Goal: Task Accomplishment & Management: Manage account settings

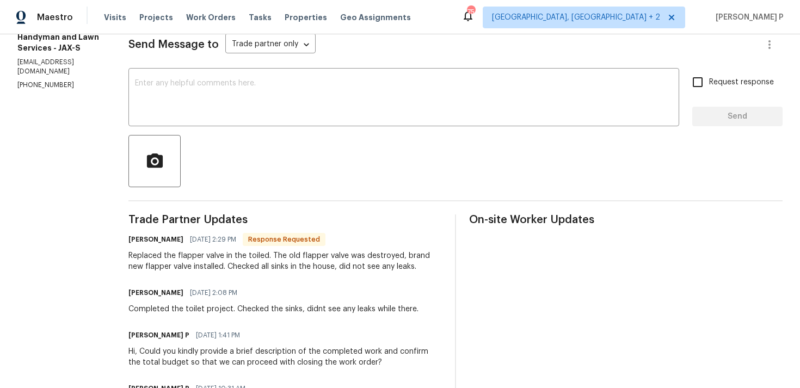
scroll to position [152, 0]
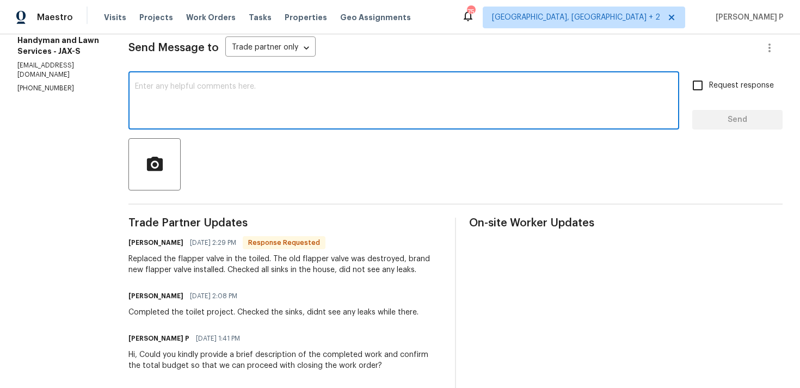
click at [247, 118] on textarea at bounding box center [404, 102] width 538 height 38
type textarea "Thanks for the update, Scott. WO closed. Have a great day!!!"
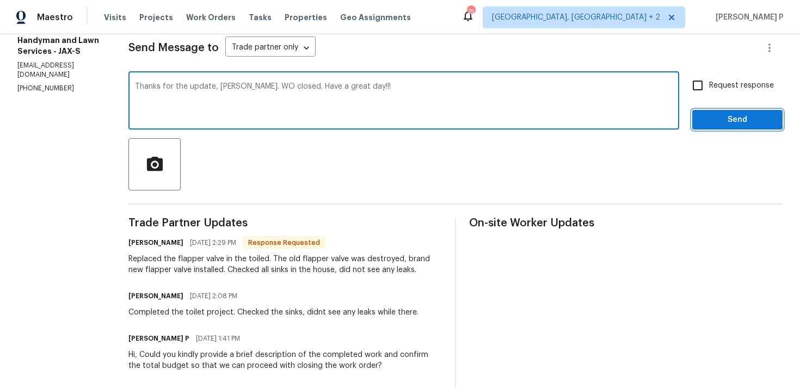
click at [740, 122] on span "Send" at bounding box center [737, 120] width 73 height 14
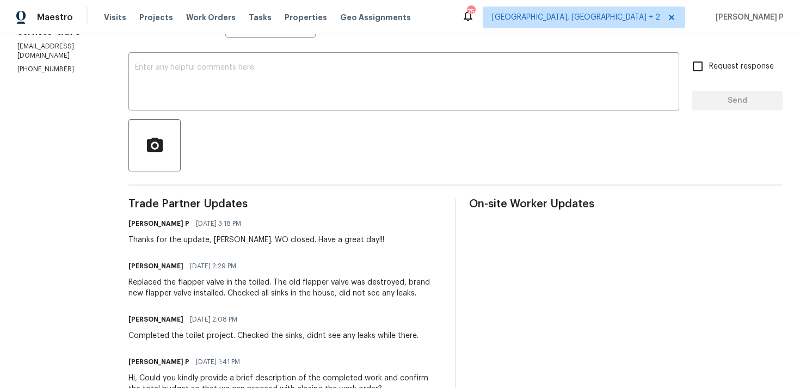
scroll to position [191, 0]
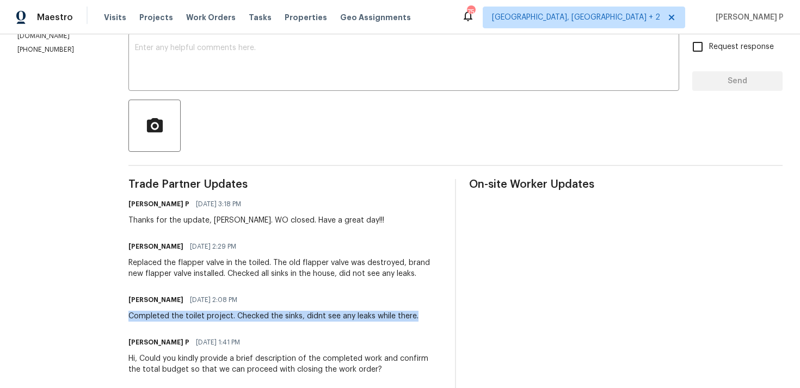
drag, startPoint x: 129, startPoint y: 317, endPoint x: 414, endPoint y: 317, distance: 284.7
click at [414, 317] on div "Completed the toilet project. Checked the sinks, didnt see any leaks while ther…" at bounding box center [273, 316] width 290 height 11
copy div "Completed the toilet project. Checked the sinks, didnt see any leaks while ther…"
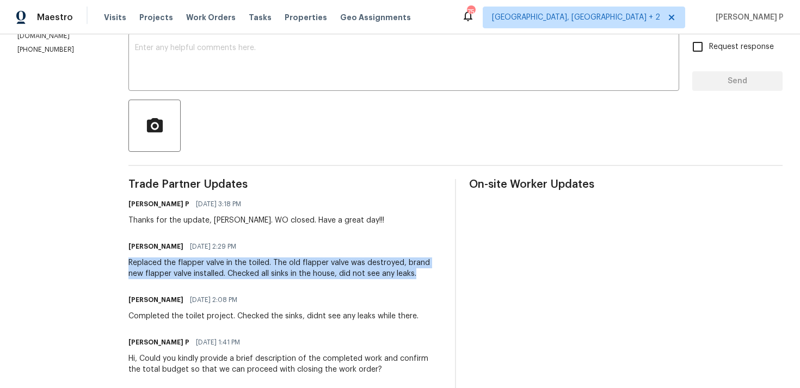
drag, startPoint x: 128, startPoint y: 263, endPoint x: 402, endPoint y: 275, distance: 274.7
click at [402, 275] on div "Replaced the flapper valve in the toiled. The old flapper valve was destroyed, …" at bounding box center [285, 268] width 314 height 22
copy div "Replaced the flapper valve in the toiled. The old flapper valve was destroyed, …"
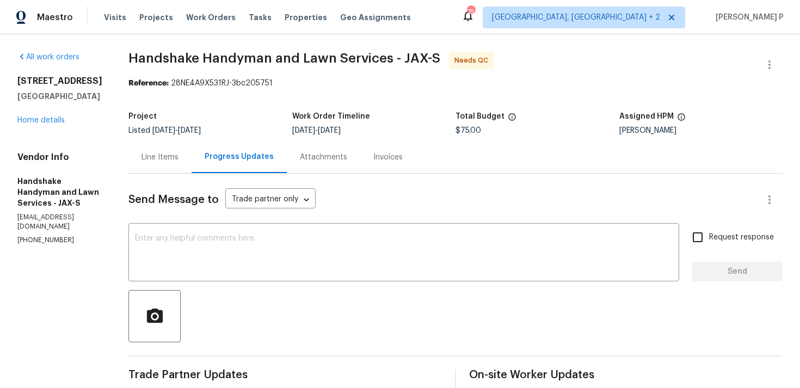
click at [157, 150] on div "Line Items" at bounding box center [159, 157] width 63 height 32
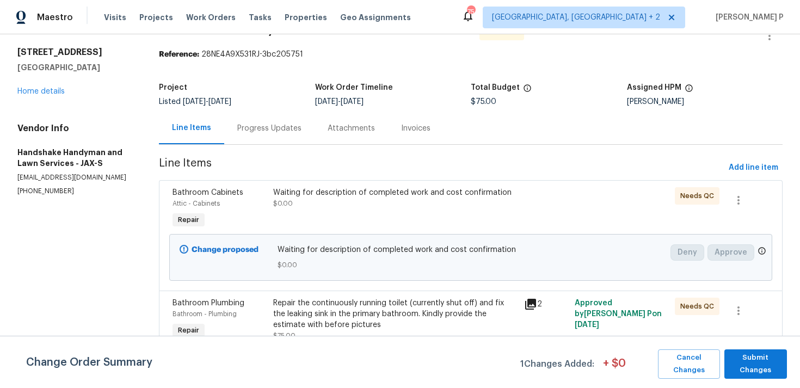
scroll to position [33, 0]
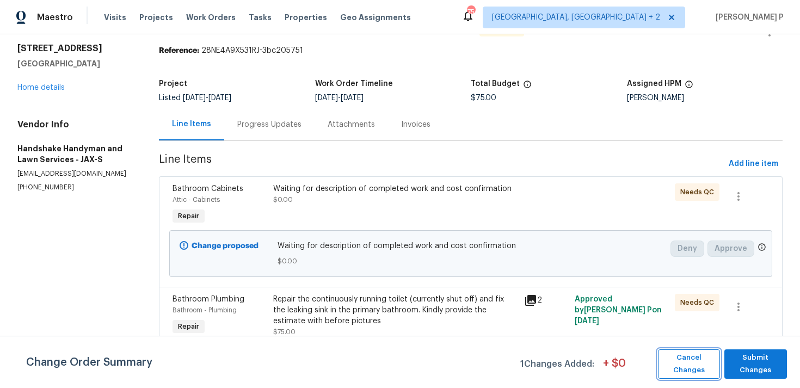
click at [701, 351] on button "Cancel Changes" at bounding box center [689, 364] width 62 height 29
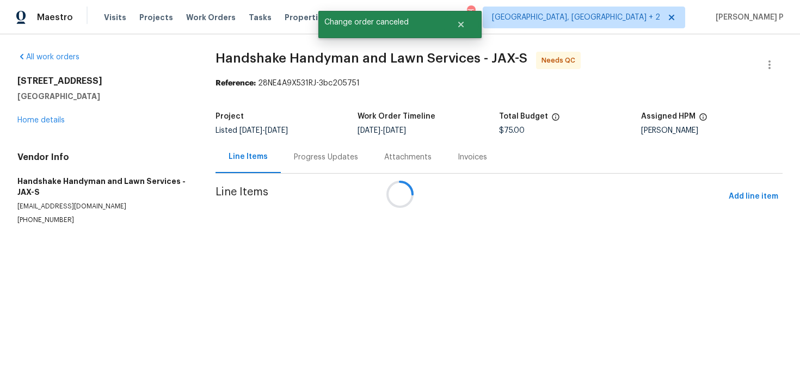
scroll to position [0, 0]
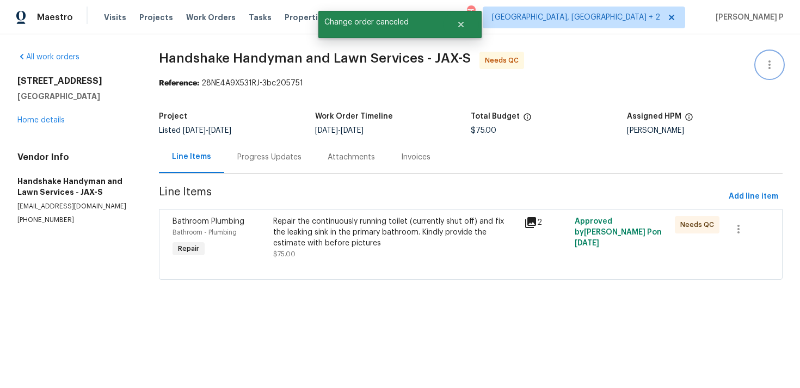
click at [774, 71] on icon "button" at bounding box center [769, 64] width 13 height 13
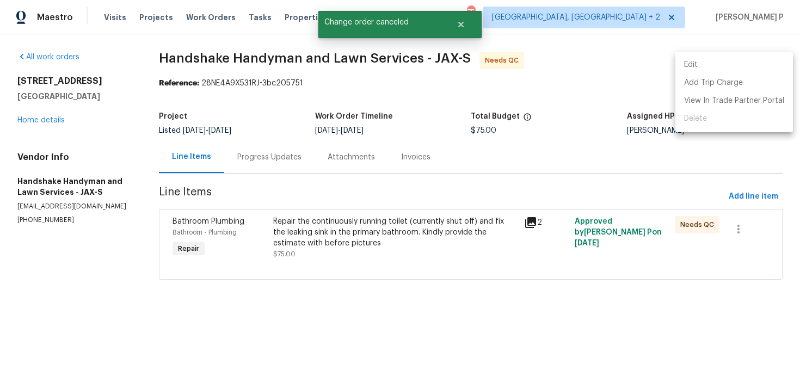
click at [733, 67] on li "Edit" at bounding box center [735, 65] width 118 height 18
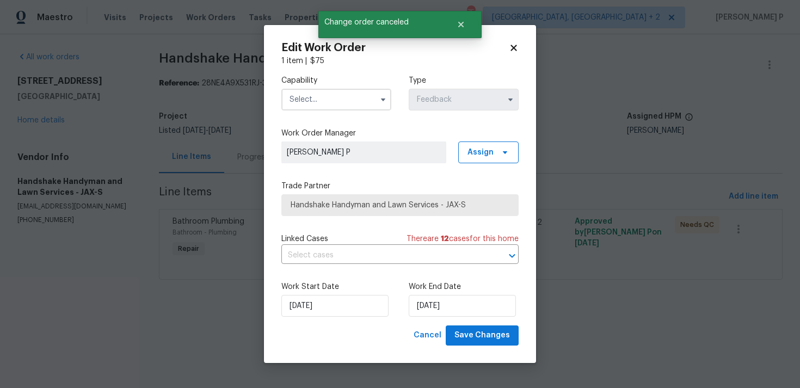
click at [342, 101] on input "text" at bounding box center [336, 100] width 110 height 22
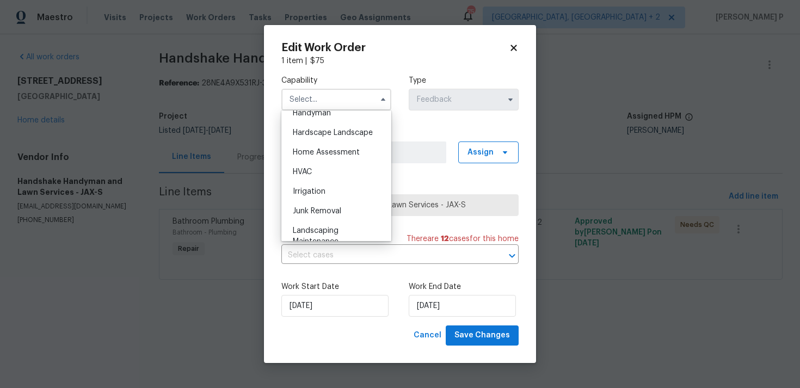
scroll to position [597, 0]
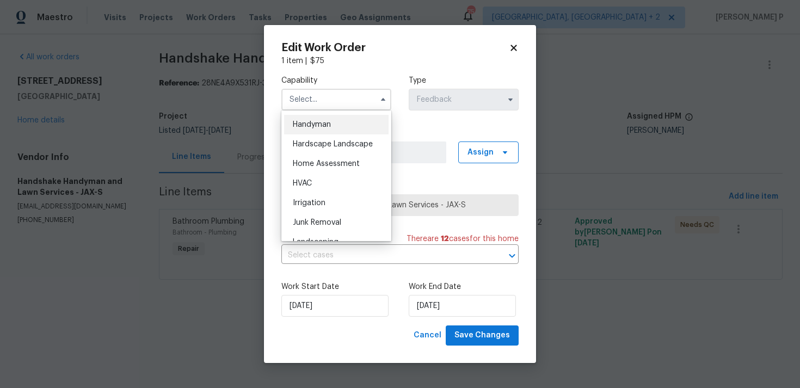
click at [335, 131] on div "Handyman" at bounding box center [336, 125] width 105 height 20
type input "Handyman"
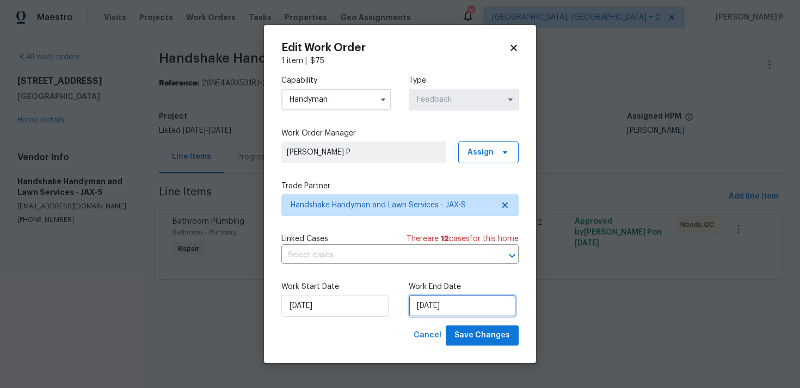
click at [453, 312] on input "[DATE]" at bounding box center [462, 306] width 107 height 22
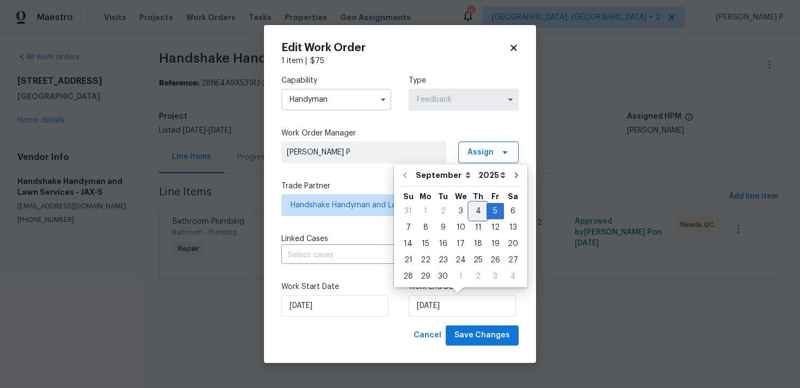
click at [476, 207] on div "4" at bounding box center [478, 211] width 17 height 15
type input "[DATE]"
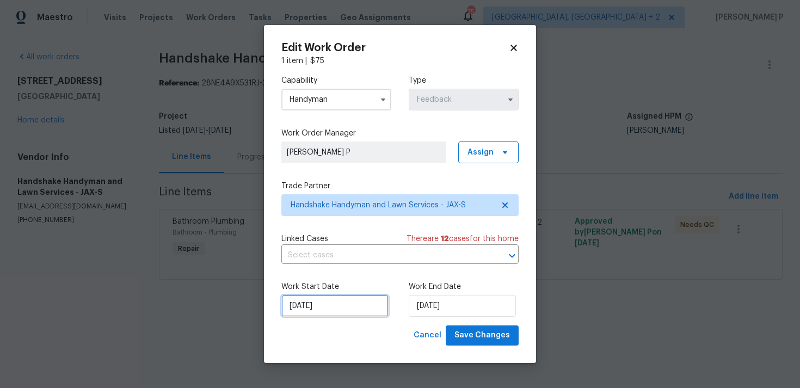
click at [341, 306] on input "[DATE]" at bounding box center [334, 306] width 107 height 22
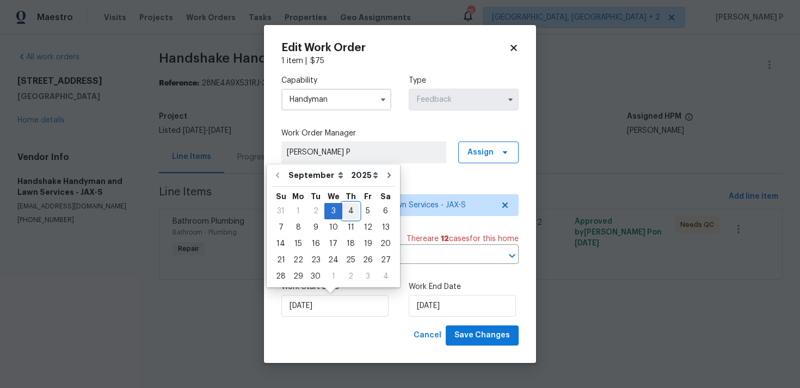
click at [344, 215] on div "4" at bounding box center [350, 211] width 17 height 15
type input "[DATE]"
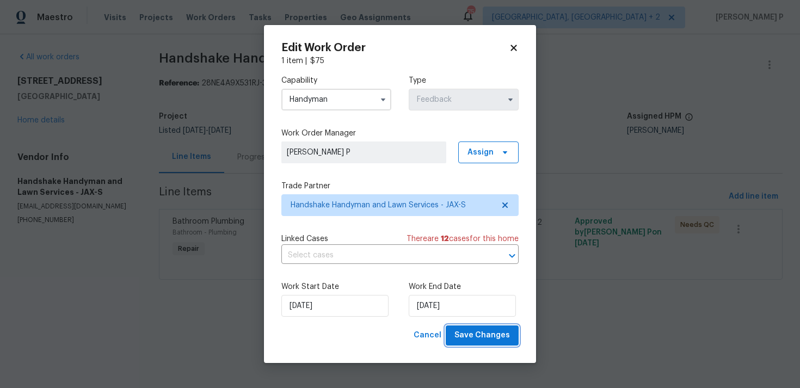
click at [485, 340] on span "Save Changes" at bounding box center [483, 336] width 56 height 14
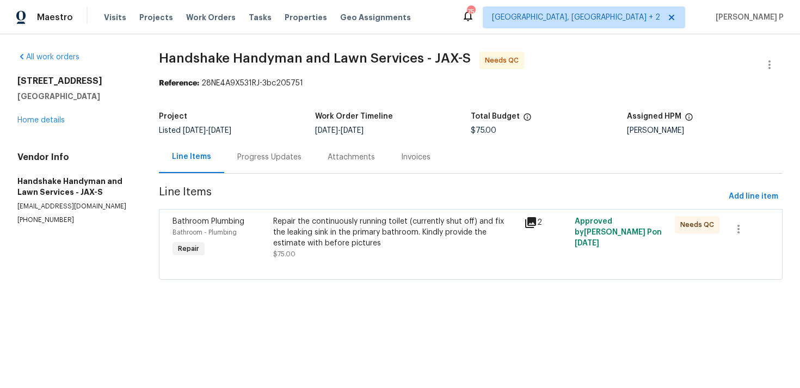
click at [395, 252] on div "Repair the continuously running toilet (currently shut off) and fix the leaking…" at bounding box center [395, 238] width 245 height 44
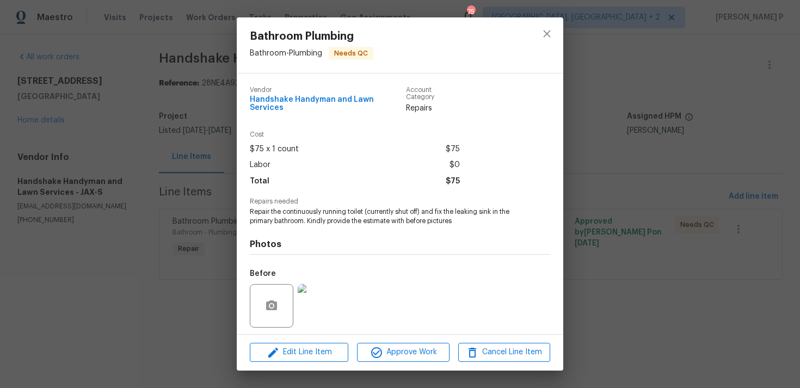
scroll to position [68, 0]
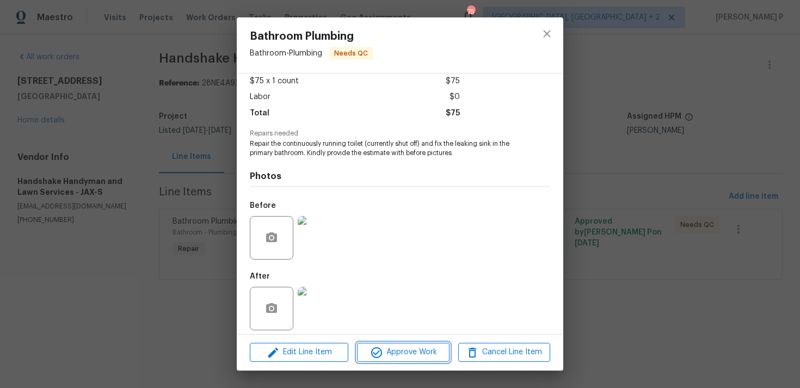
click at [391, 354] on span "Approve Work" at bounding box center [402, 353] width 85 height 14
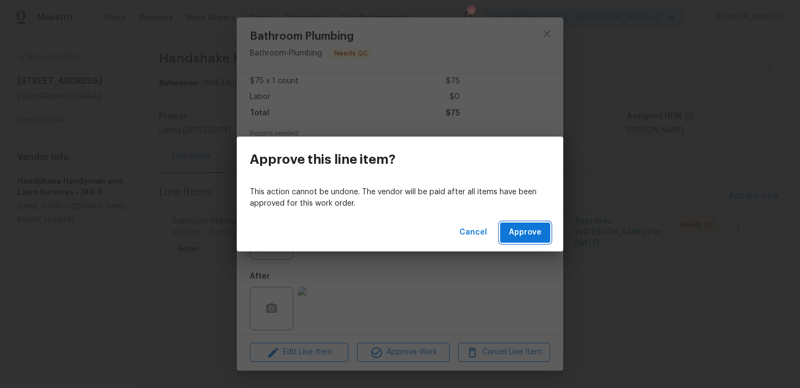
click at [534, 231] on span "Approve" at bounding box center [525, 233] width 33 height 14
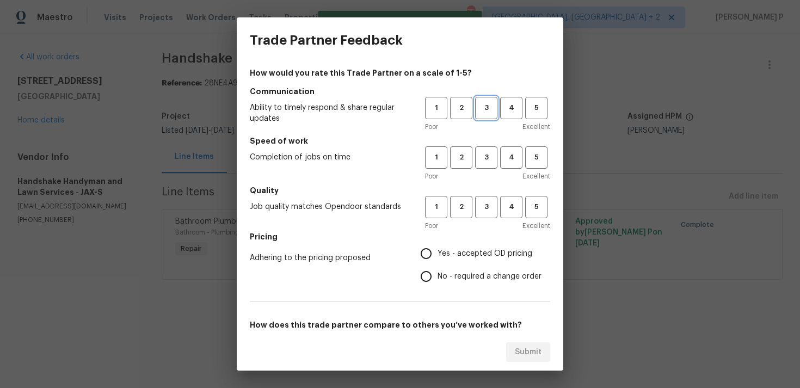
click at [484, 108] on span "3" at bounding box center [486, 108] width 20 height 13
click at [477, 165] on button "3" at bounding box center [486, 157] width 22 height 22
click at [485, 213] on span "3" at bounding box center [486, 207] width 20 height 13
click at [449, 276] on span "No - required a change order" at bounding box center [490, 276] width 104 height 11
click at [438, 276] on input "No - required a change order" at bounding box center [426, 276] width 23 height 23
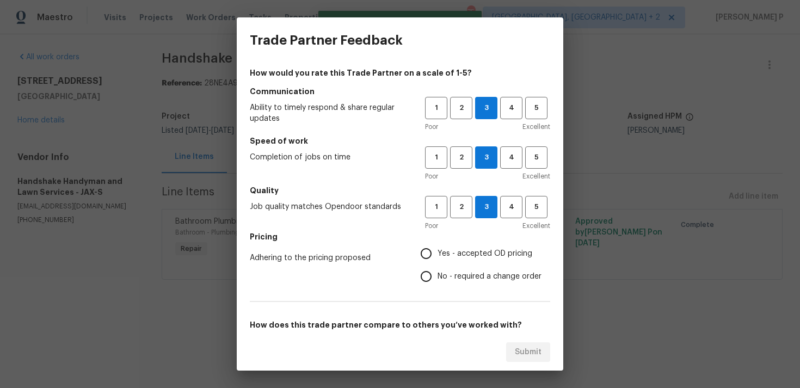
radio input "true"
click at [446, 259] on span "Yes - accepted OD pricing" at bounding box center [485, 253] width 95 height 11
click at [438, 259] on input "Yes - accepted OD pricing" at bounding box center [426, 253] width 23 height 23
radio input "true"
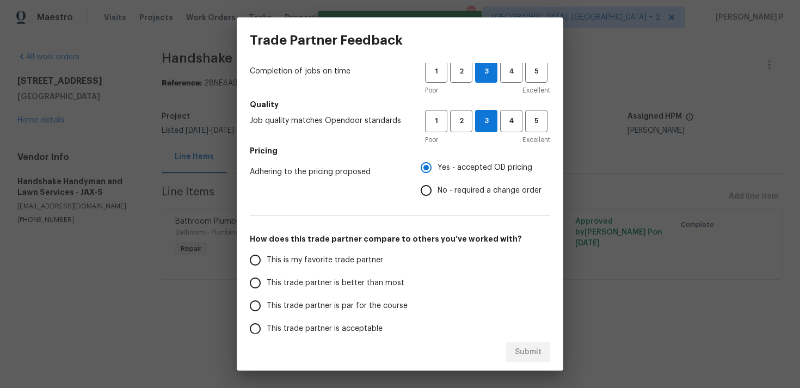
scroll to position [92, 0]
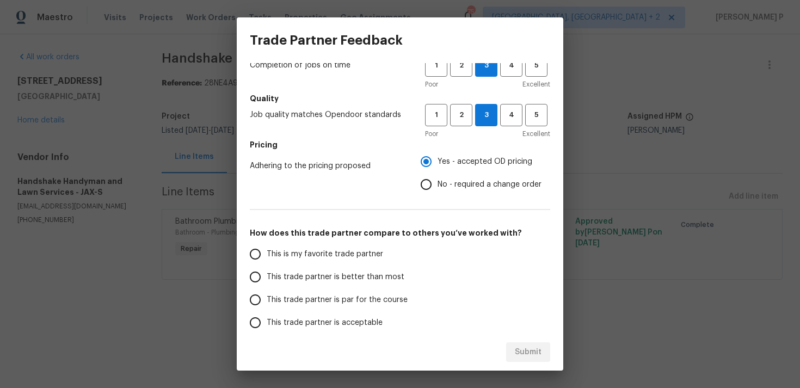
click at [348, 297] on span "This trade partner is par for the course" at bounding box center [337, 300] width 141 height 11
click at [267, 297] on input "This trade partner is par for the course" at bounding box center [255, 300] width 23 height 23
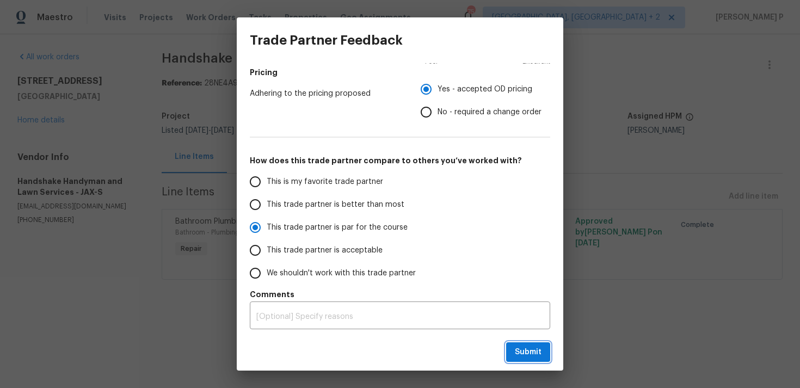
click at [530, 347] on span "Submit" at bounding box center [528, 353] width 27 height 14
radio input "true"
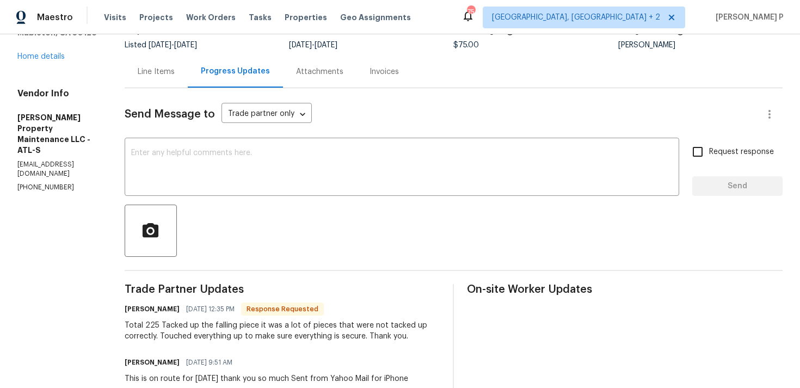
scroll to position [36, 0]
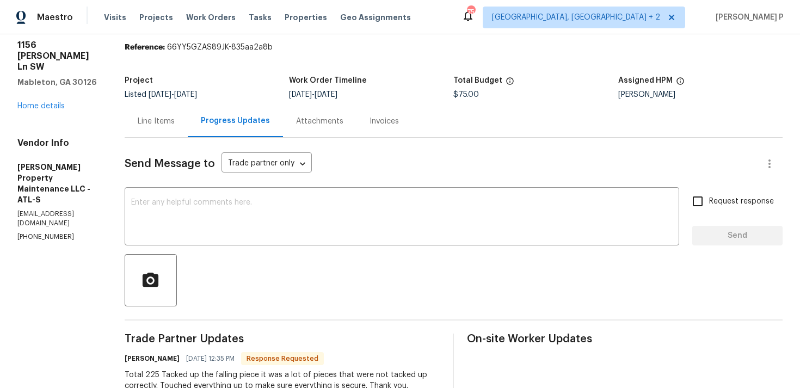
click at [174, 114] on div "Line Items" at bounding box center [156, 121] width 63 height 32
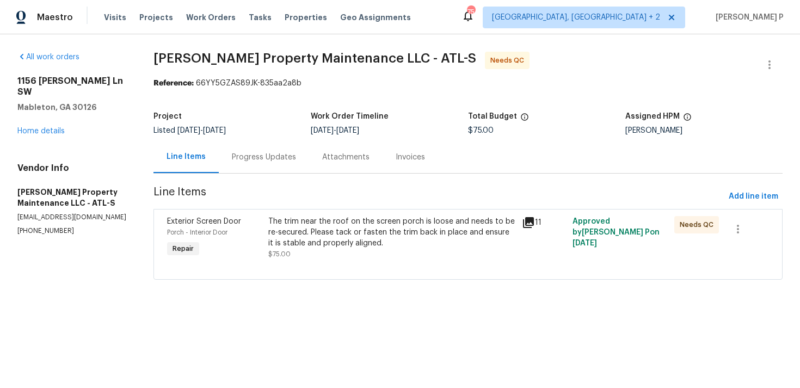
click at [391, 243] on div "The trim near the roof on the screen porch is loose and needs to be re-secured.…" at bounding box center [391, 232] width 247 height 33
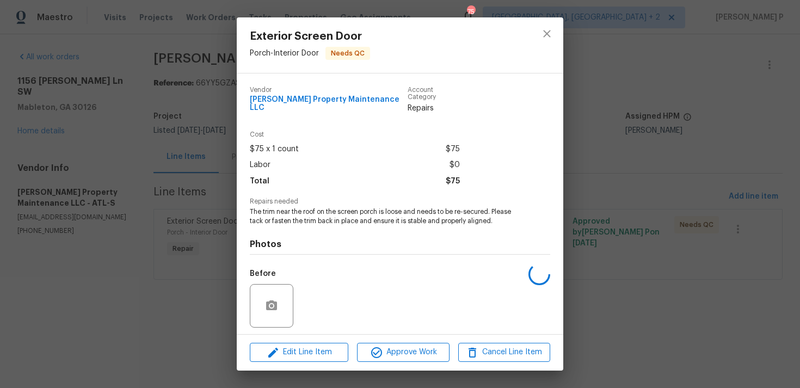
scroll to position [68, 0]
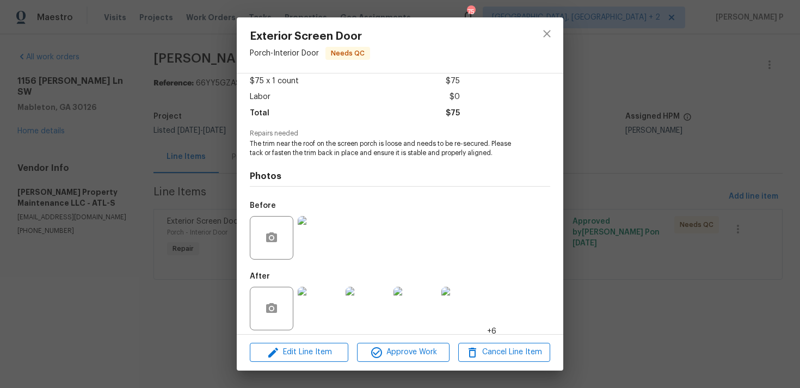
click at [329, 236] on img at bounding box center [320, 238] width 44 height 44
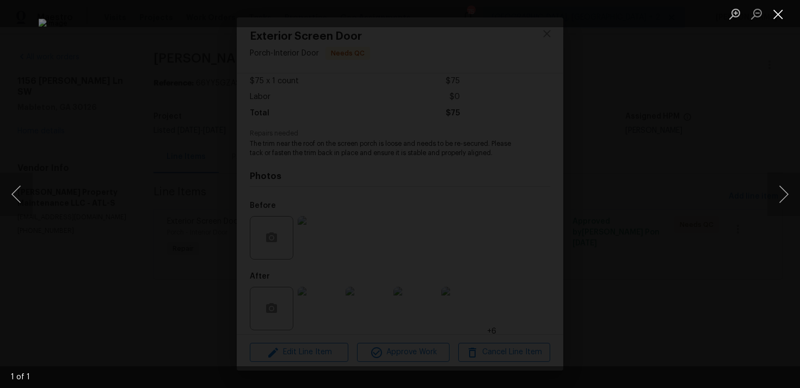
click at [782, 15] on button "Close lightbox" at bounding box center [779, 13] width 22 height 19
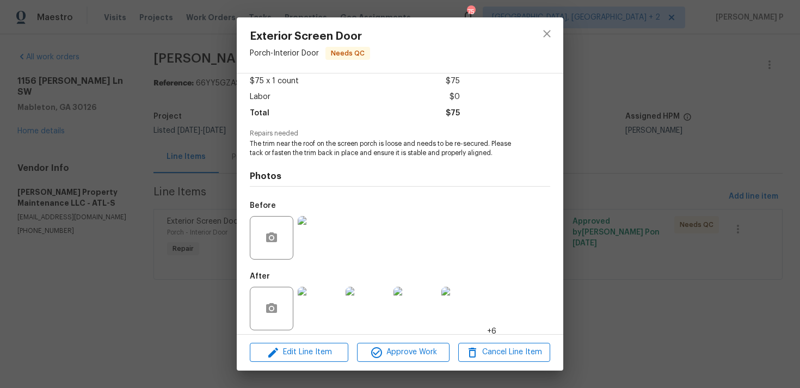
click at [312, 301] on img at bounding box center [320, 309] width 44 height 44
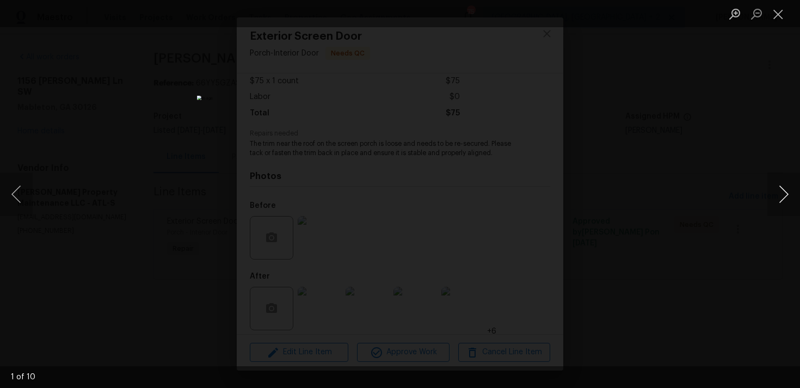
click at [782, 193] on button "Next image" at bounding box center [784, 195] width 33 height 44
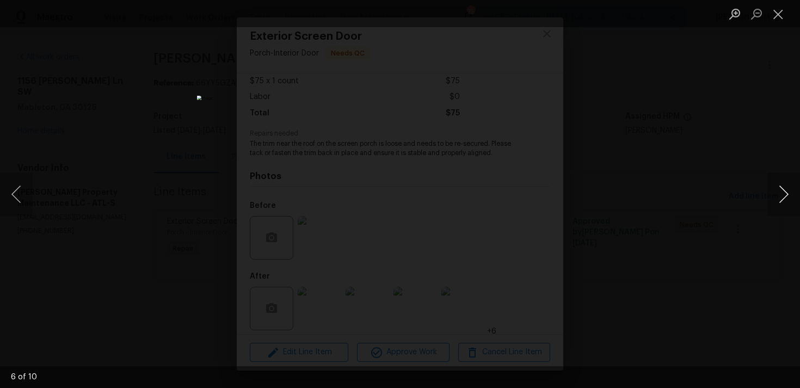
click at [782, 193] on button "Next image" at bounding box center [784, 195] width 33 height 44
click at [780, 16] on button "Close lightbox" at bounding box center [779, 13] width 22 height 19
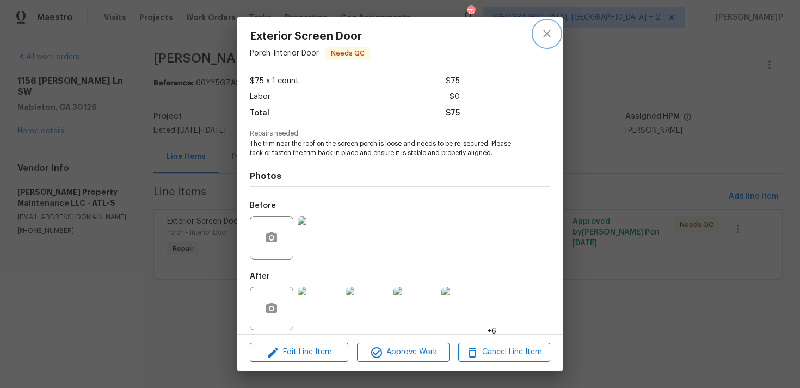
click at [545, 33] on icon "close" at bounding box center [547, 33] width 13 height 13
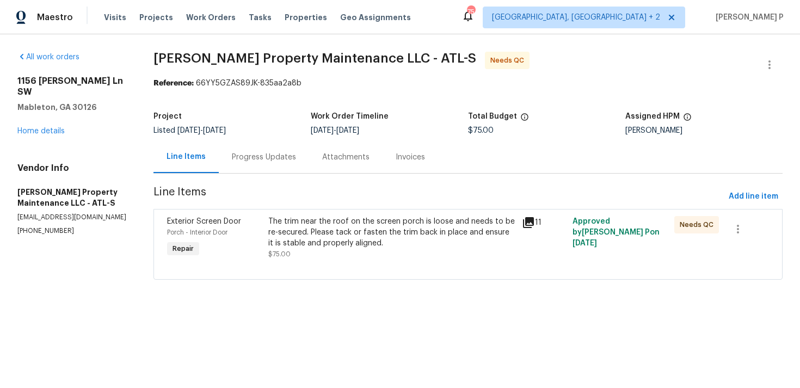
click at [298, 228] on div "The trim near the roof on the screen porch is loose and needs to be re-secured.…" at bounding box center [391, 232] width 247 height 33
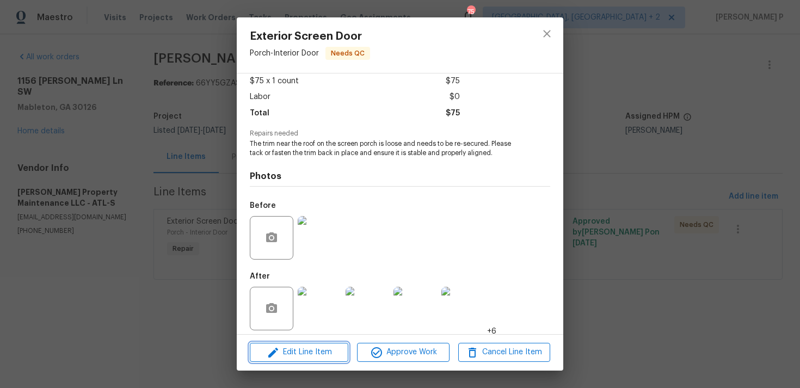
click at [295, 345] on button "Edit Line Item" at bounding box center [299, 352] width 99 height 19
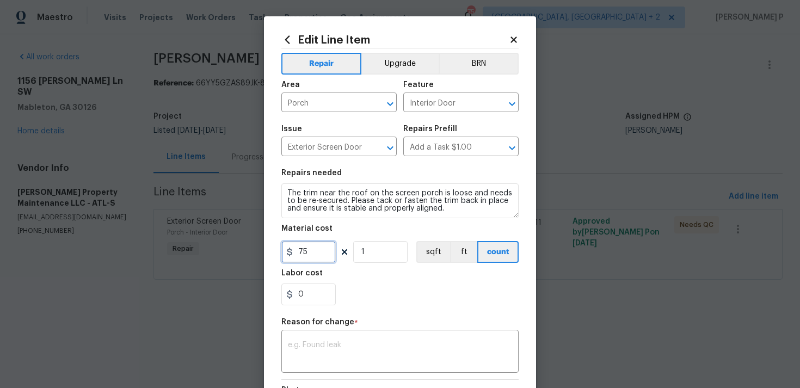
click at [308, 260] on input "75" at bounding box center [308, 252] width 54 height 22
type input "225"
click at [318, 363] on textarea at bounding box center [400, 352] width 224 height 23
paste textarea "(RP) Updated per vendor’s final cost."
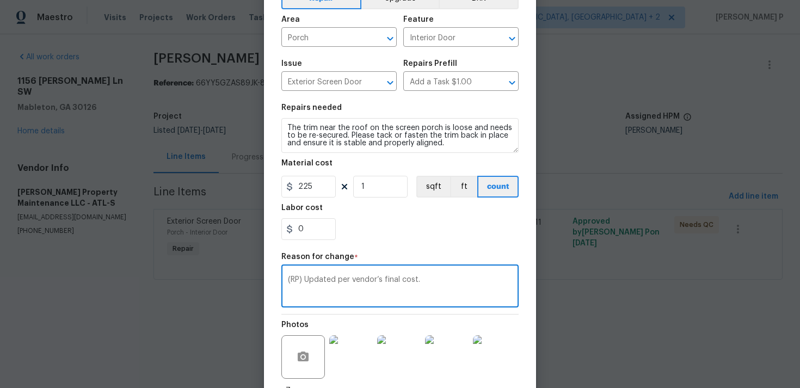
scroll to position [160, 0]
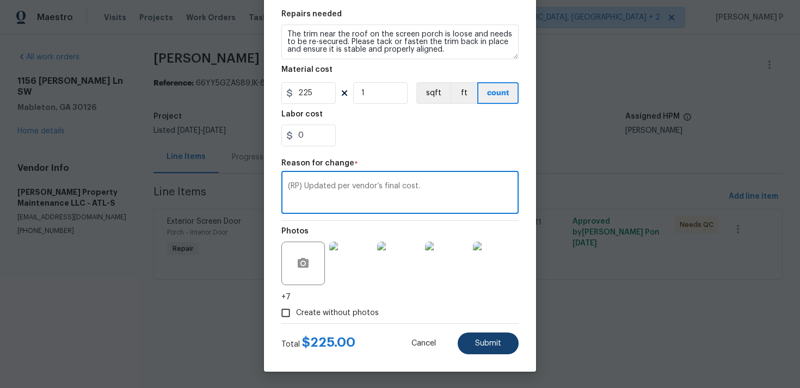
type textarea "(RP) Updated per vendor’s final cost."
click at [502, 345] on button "Submit" at bounding box center [488, 344] width 61 height 22
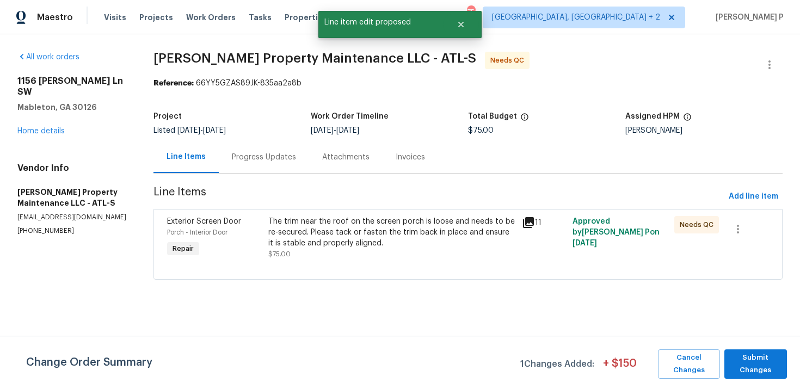
scroll to position [0, 0]
click at [774, 365] on span "Submit Changes" at bounding box center [756, 364] width 52 height 25
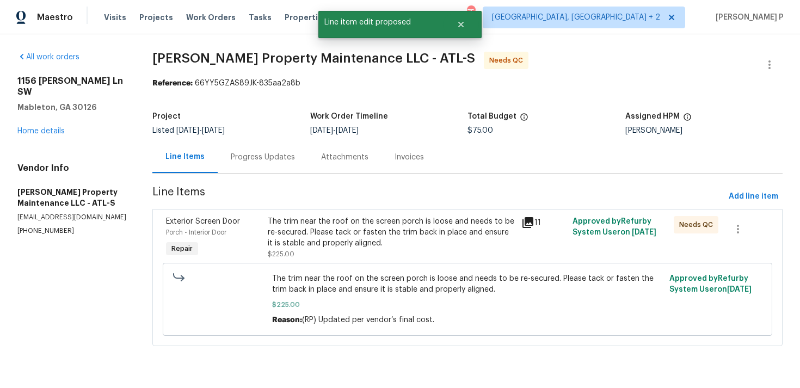
click at [280, 149] on div "Progress Updates" at bounding box center [263, 157] width 90 height 32
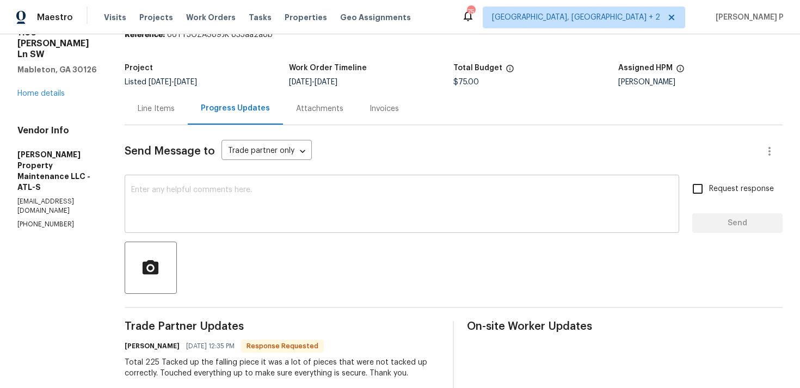
scroll to position [34, 0]
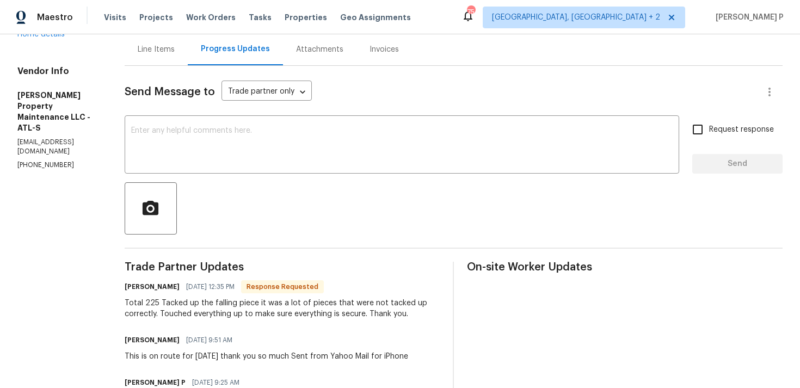
scroll to position [124, 0]
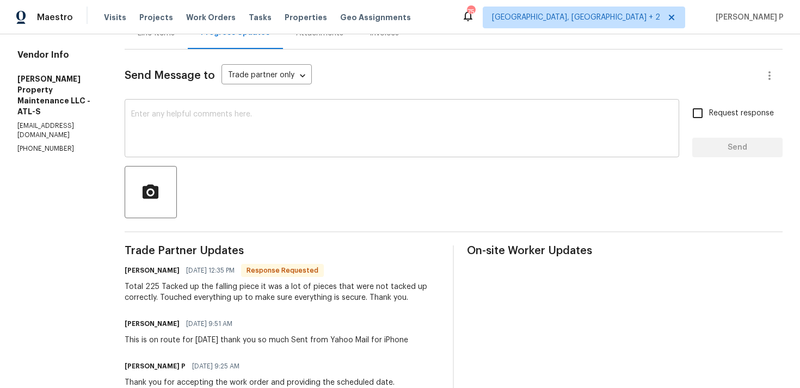
click at [301, 146] on textarea at bounding box center [402, 130] width 542 height 38
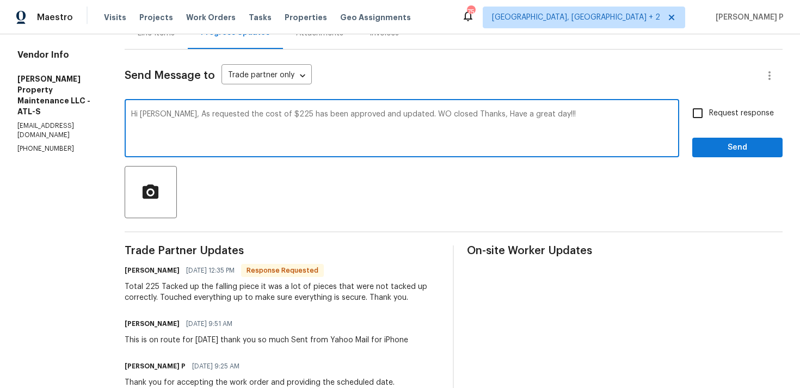
type textarea "Hi [PERSON_NAME], As requested the cost of $225 has been approved and updated. …"
click at [720, 143] on span "Send" at bounding box center [737, 148] width 73 height 14
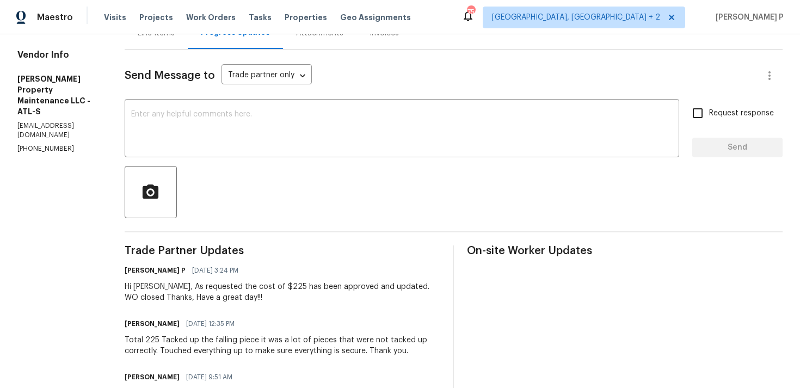
scroll to position [0, 0]
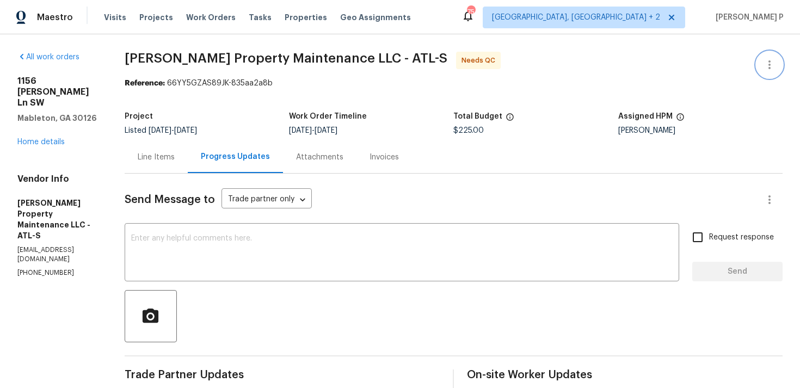
click at [768, 63] on icon "button" at bounding box center [769, 64] width 13 height 13
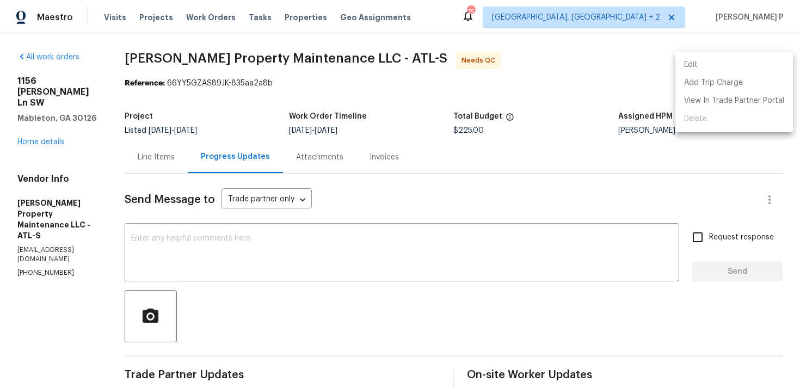
click at [725, 61] on li "Edit" at bounding box center [735, 65] width 118 height 18
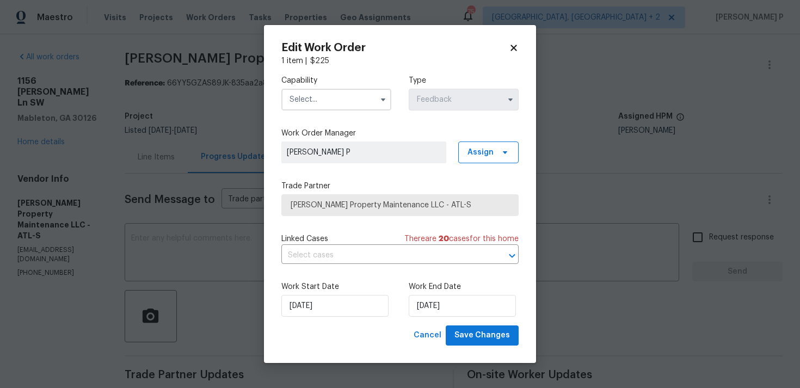
click at [344, 96] on input "text" at bounding box center [336, 100] width 110 height 22
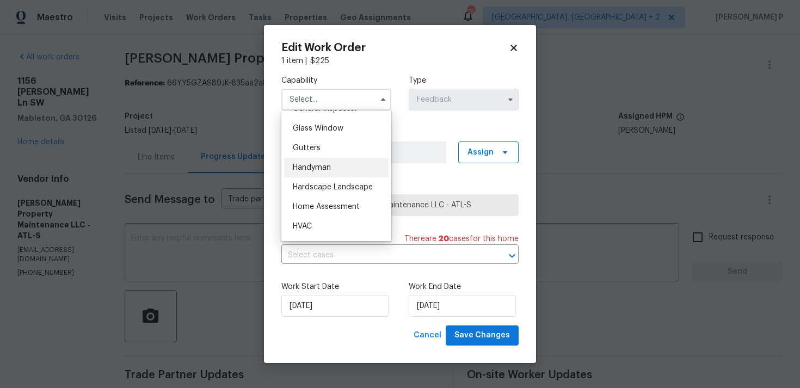
scroll to position [547, 0]
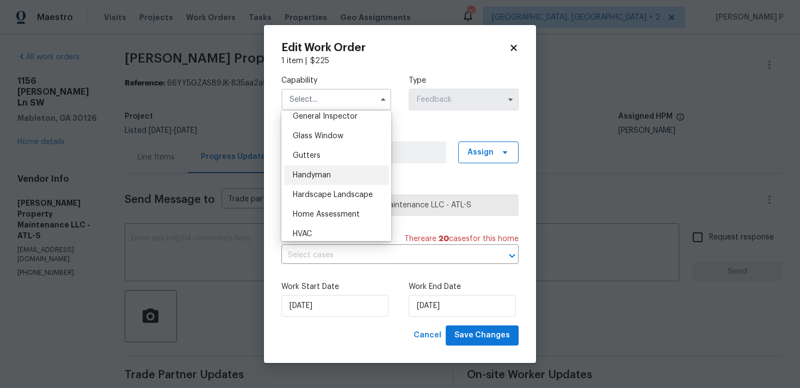
click at [324, 175] on span "Handyman" at bounding box center [312, 175] width 38 height 8
type input "Handyman"
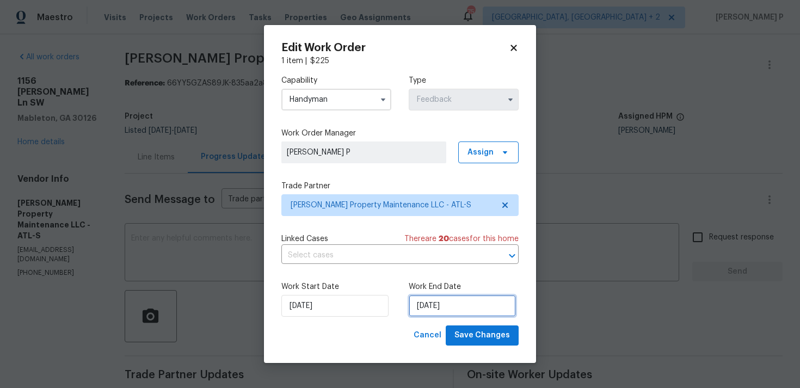
click at [441, 305] on input "[DATE]" at bounding box center [462, 306] width 107 height 22
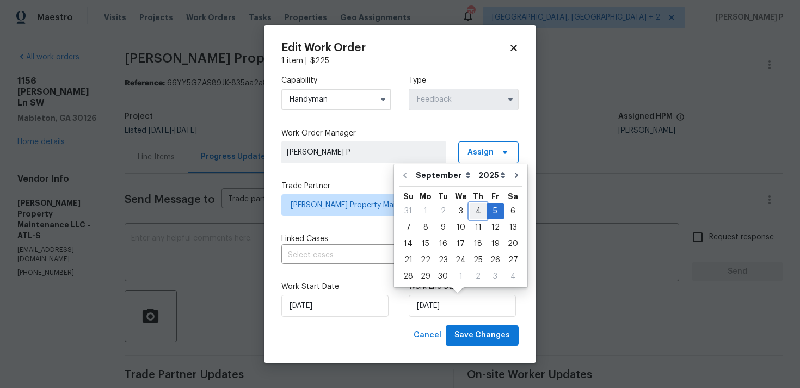
click at [476, 213] on div "4" at bounding box center [478, 211] width 17 height 15
type input "[DATE]"
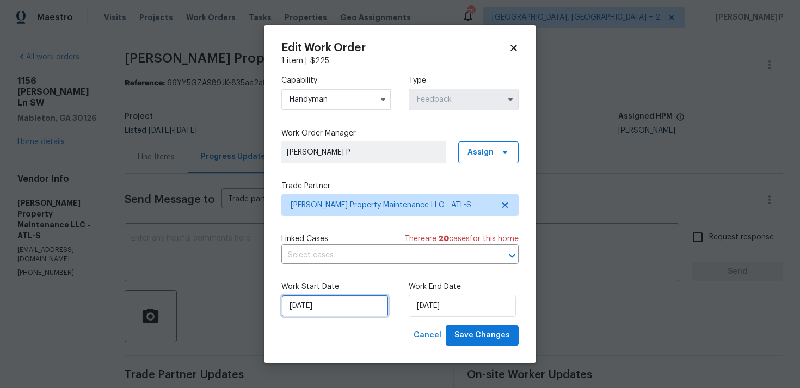
click at [324, 311] on input "[DATE]" at bounding box center [334, 306] width 107 height 22
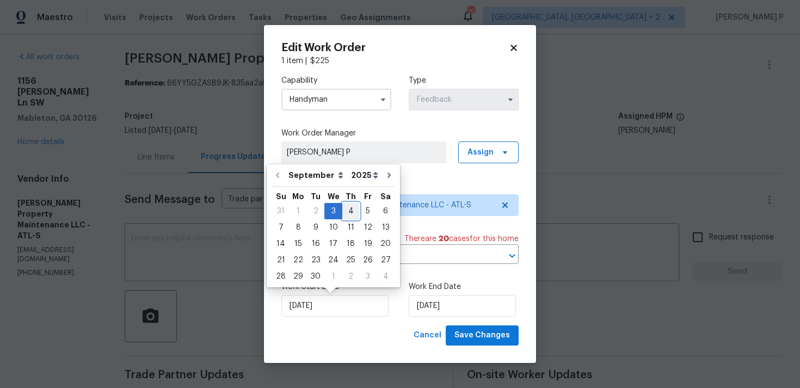
click at [347, 211] on div "4" at bounding box center [350, 211] width 17 height 15
type input "[DATE]"
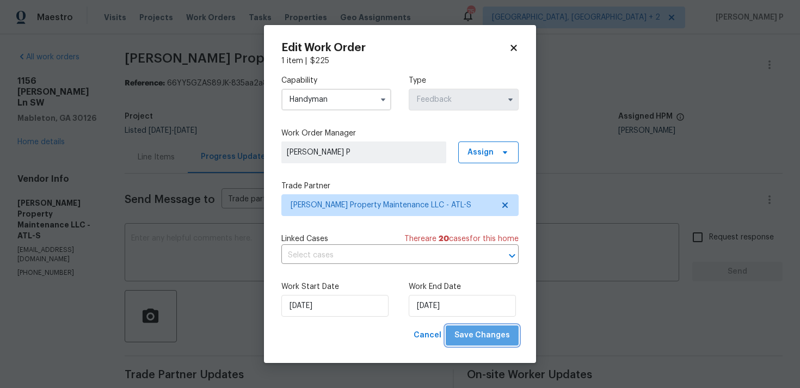
click at [489, 333] on span "Save Changes" at bounding box center [483, 336] width 56 height 14
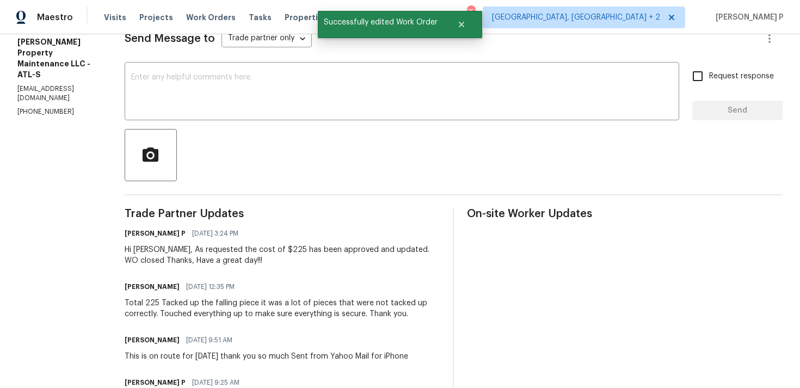
scroll to position [194, 0]
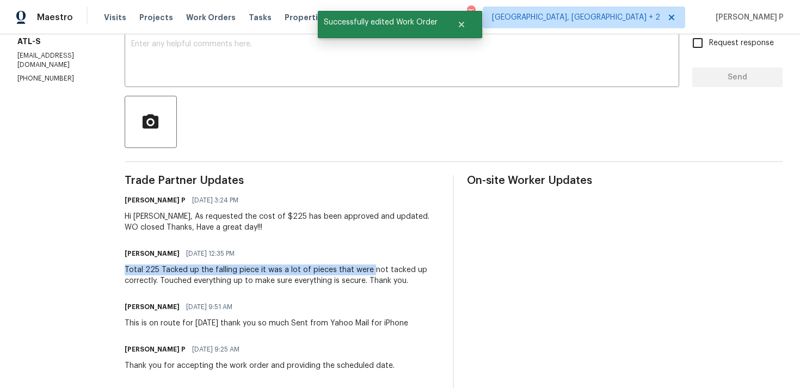
drag, startPoint x: 129, startPoint y: 271, endPoint x: 372, endPoint y: 267, distance: 243.4
click at [372, 267] on div "All work orders [STREET_ADDRESS][PERSON_NAME] Home details Vendor Info [PERSON_…" at bounding box center [400, 185] width 800 height 690
click at [299, 304] on div "Daniel glen 09/04/2025 9:51 AM" at bounding box center [267, 306] width 284 height 15
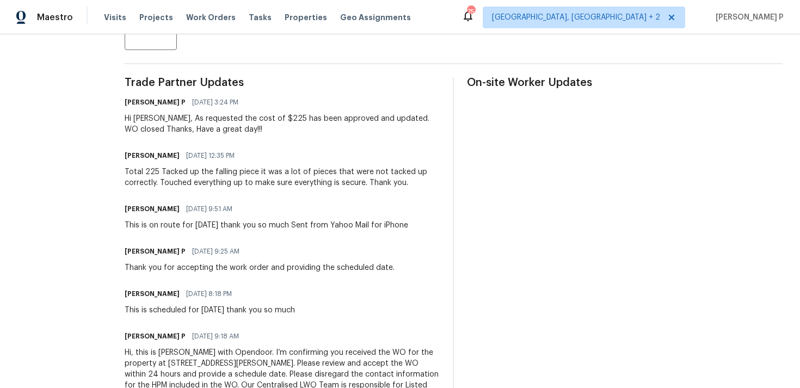
scroll to position [296, 0]
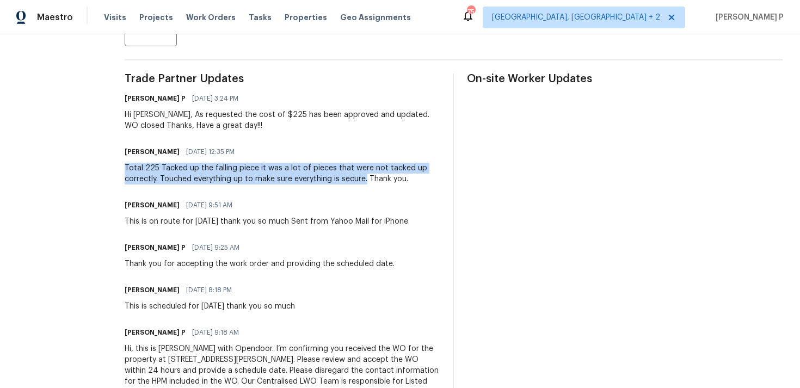
drag, startPoint x: 131, startPoint y: 168, endPoint x: 371, endPoint y: 180, distance: 240.9
click at [371, 180] on div "Total 225 Tacked up the falling piece it was a lot of pieces that were not tack…" at bounding box center [283, 174] width 316 height 22
copy div "Total 225 Tacked up the falling piece it was a lot of pieces that were not tack…"
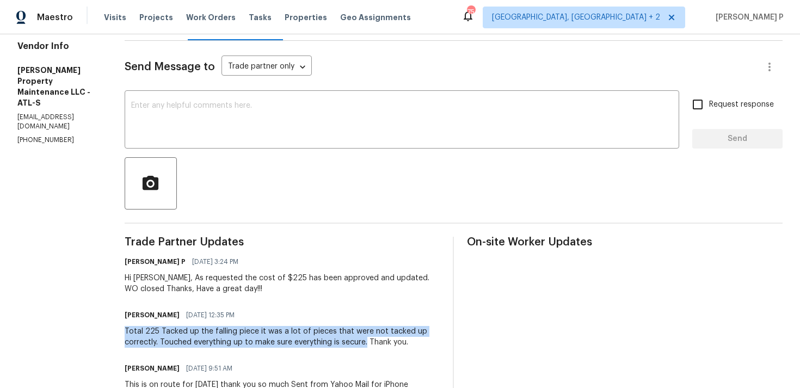
scroll to position [0, 0]
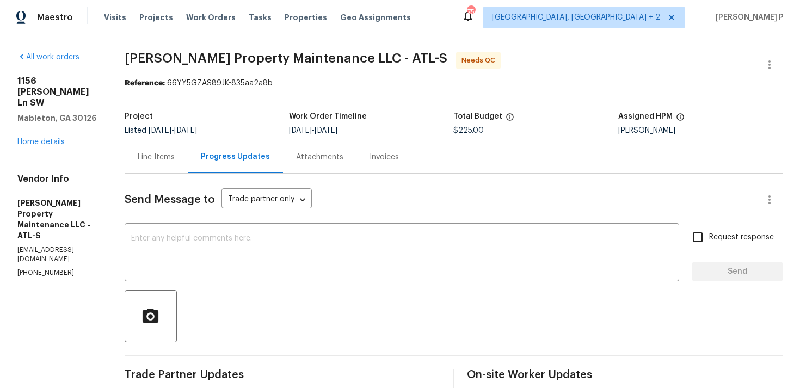
click at [155, 163] on div "Line Items" at bounding box center [156, 157] width 63 height 32
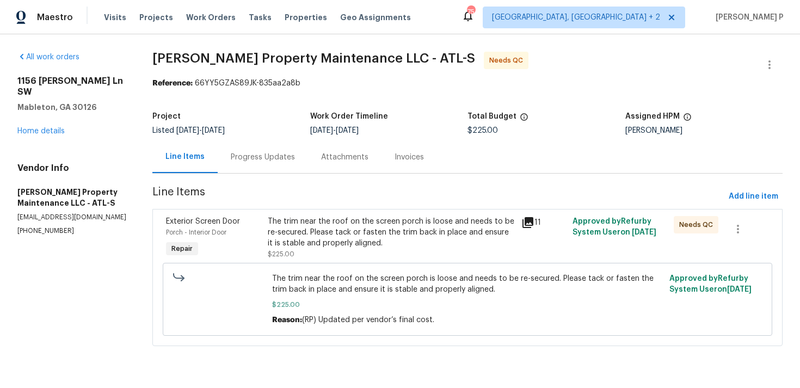
click at [403, 249] on div "The trim near the roof on the screen porch is loose and needs to be re-secured.…" at bounding box center [392, 238] width 248 height 44
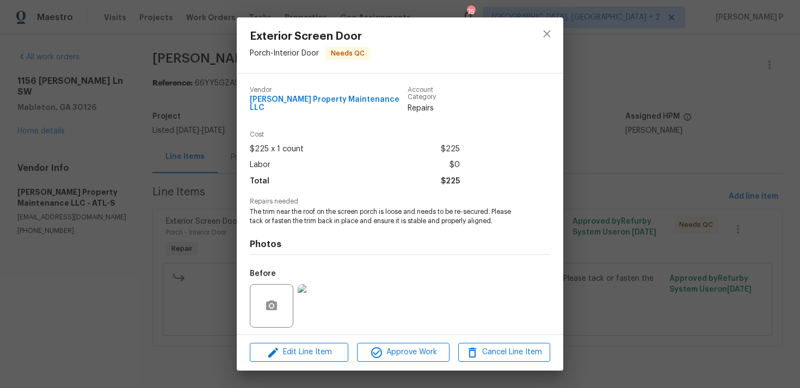
scroll to position [68, 0]
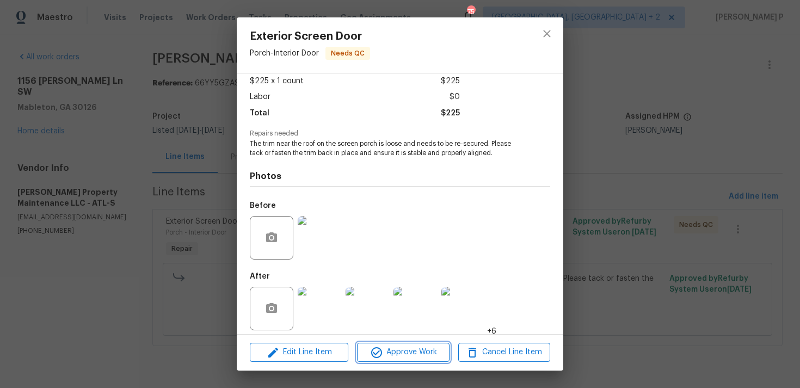
click at [405, 350] on span "Approve Work" at bounding box center [402, 353] width 85 height 14
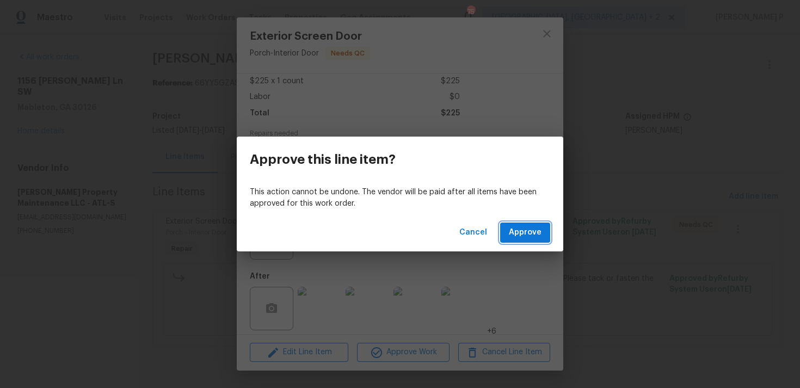
click at [548, 225] on button "Approve" at bounding box center [525, 233] width 50 height 20
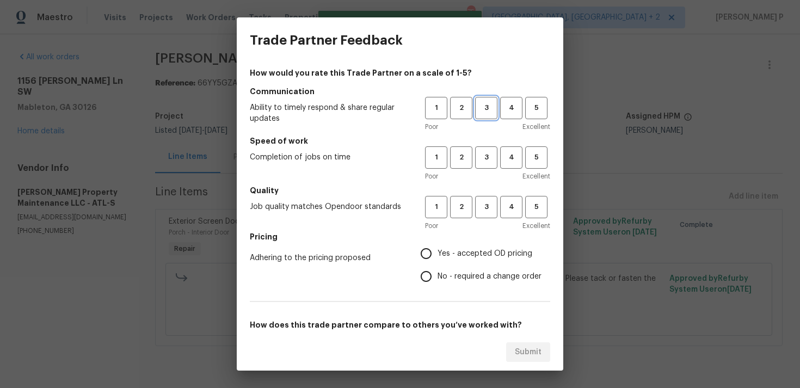
click at [487, 108] on span "3" at bounding box center [486, 108] width 20 height 13
click at [488, 157] on span "3" at bounding box center [486, 157] width 20 height 13
click at [487, 202] on span "3" at bounding box center [486, 207] width 20 height 13
click at [434, 280] on input "No - required a change order" at bounding box center [426, 276] width 23 height 23
radio input "true"
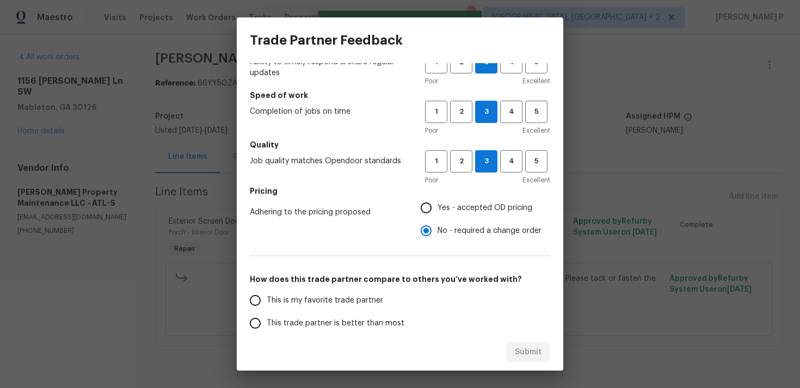
scroll to position [164, 0]
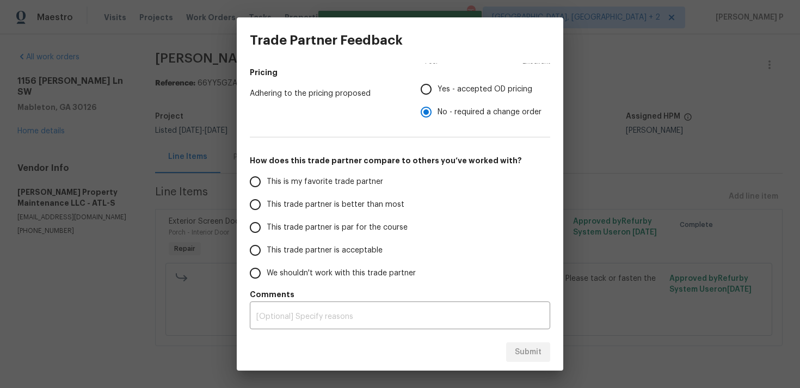
click at [347, 220] on label "This trade partner is par for the course" at bounding box center [330, 227] width 172 height 23
click at [267, 220] on input "This trade partner is par for the course" at bounding box center [255, 227] width 23 height 23
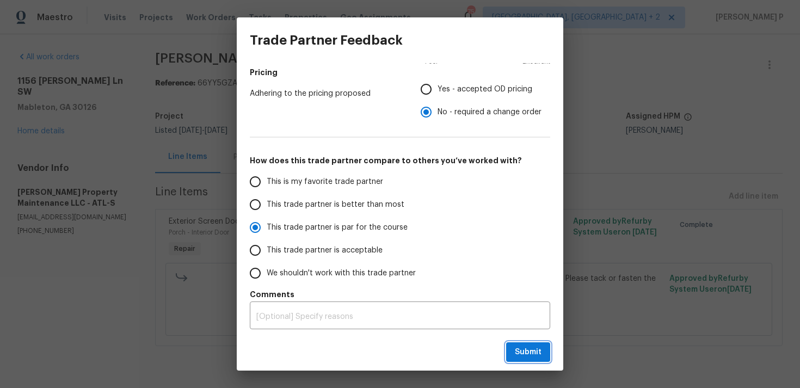
click at [536, 344] on button "Submit" at bounding box center [528, 352] width 44 height 20
radio input "true"
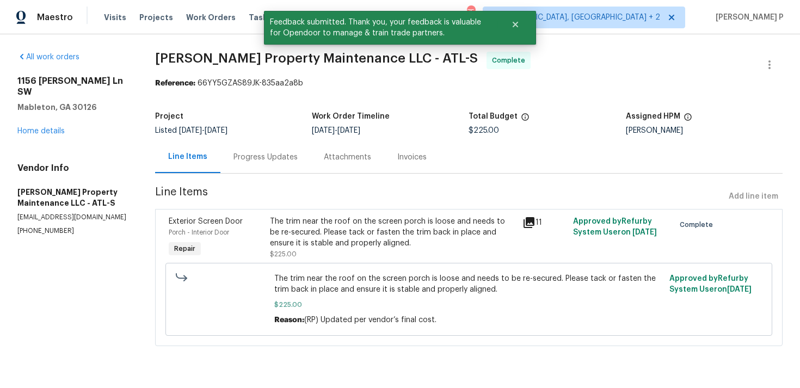
click at [263, 159] on div "Progress Updates" at bounding box center [266, 157] width 64 height 11
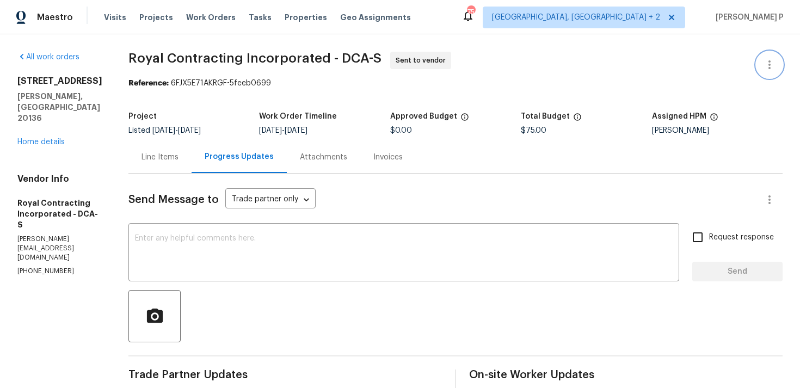
click at [770, 62] on icon "button" at bounding box center [770, 64] width 2 height 9
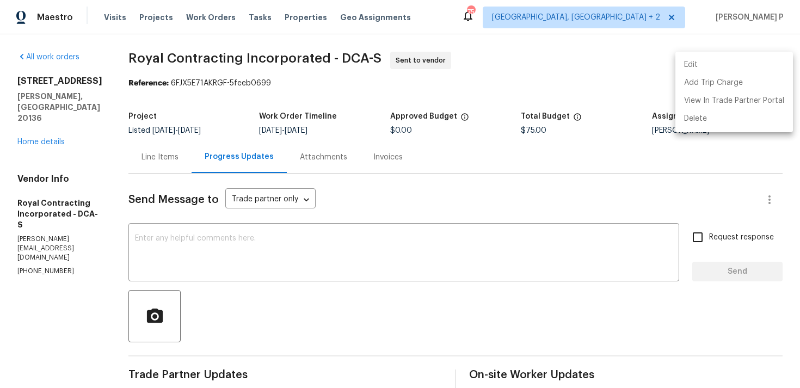
click at [732, 70] on li "Edit" at bounding box center [735, 65] width 118 height 18
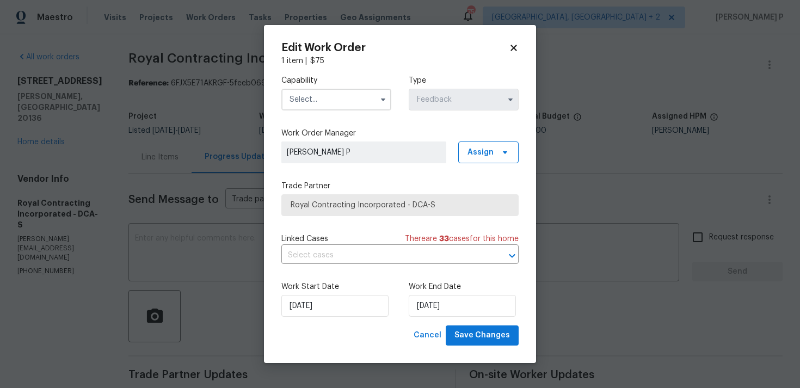
click at [381, 89] on input "text" at bounding box center [336, 100] width 110 height 22
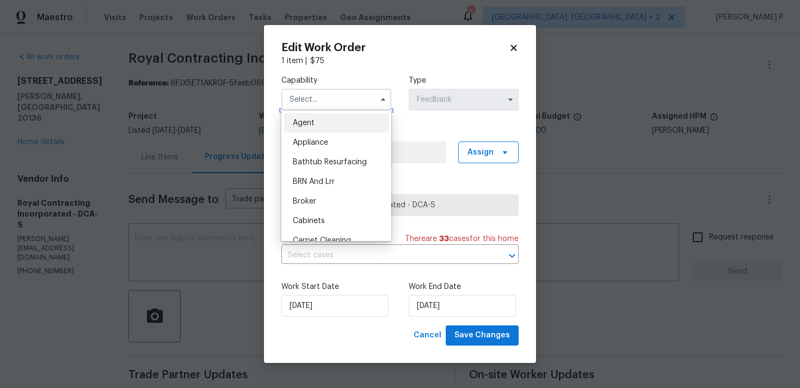
click at [360, 97] on input "text" at bounding box center [336, 100] width 110 height 22
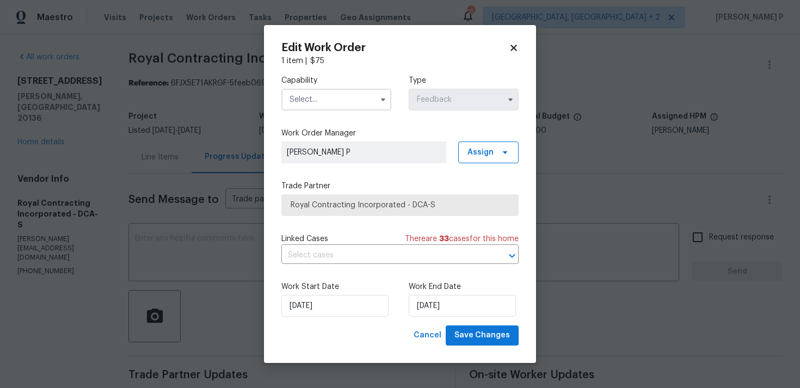
click at [347, 93] on input "text" at bounding box center [336, 100] width 110 height 22
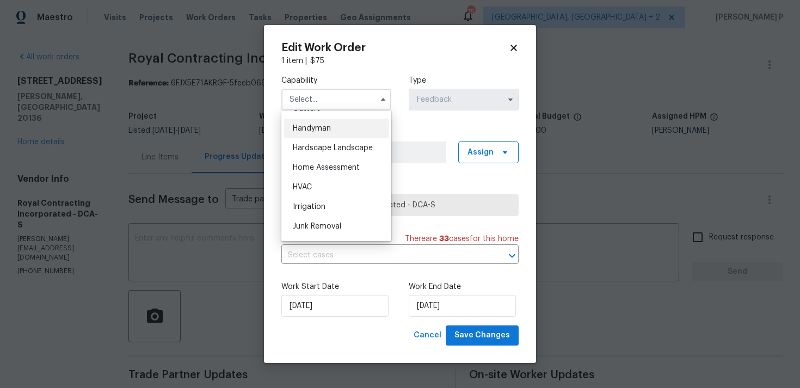
scroll to position [596, 0]
click at [314, 121] on div "Handyman" at bounding box center [336, 127] width 105 height 20
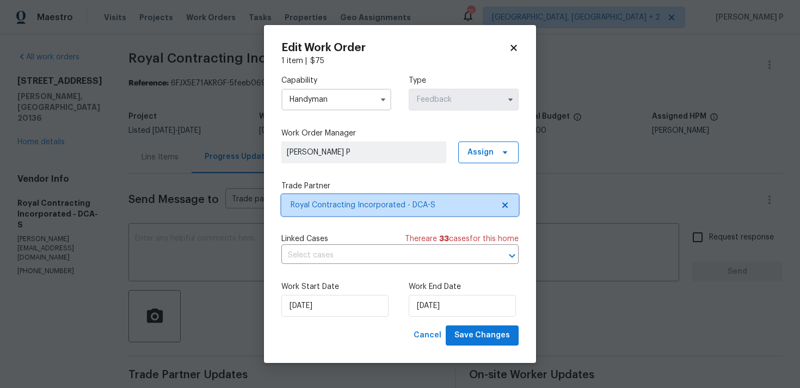
click at [338, 207] on span "Royal Contracting Incorporated - DCA-S" at bounding box center [392, 205] width 203 height 11
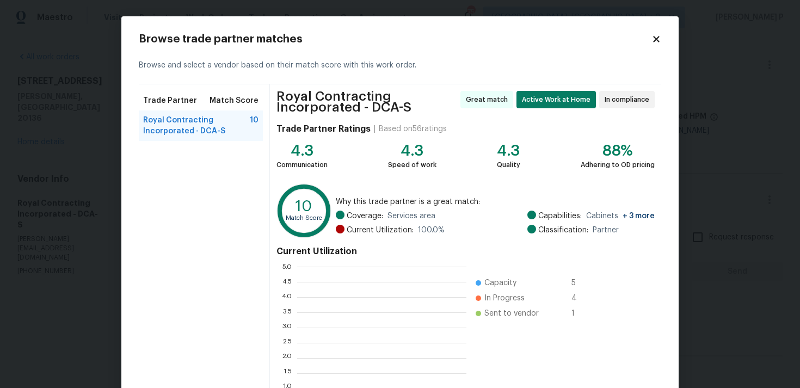
scroll to position [152, 169]
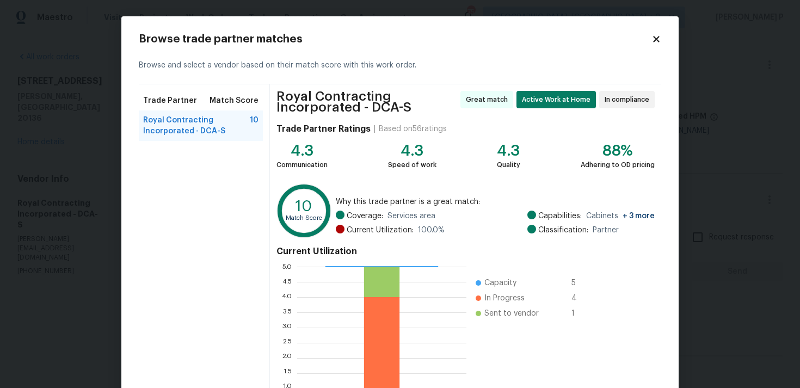
click at [657, 45] on div "Browse trade partner matches Browse and select a vendor based on their match sc…" at bounding box center [400, 243] width 523 height 418
click at [655, 36] on icon at bounding box center [657, 39] width 10 height 10
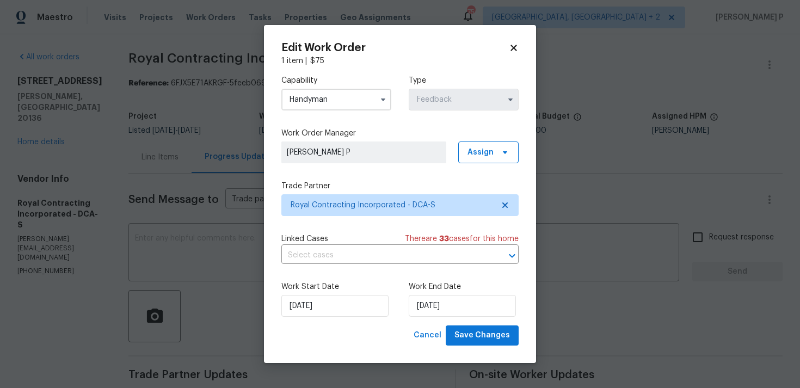
click at [323, 101] on input "Handyman" at bounding box center [336, 100] width 110 height 22
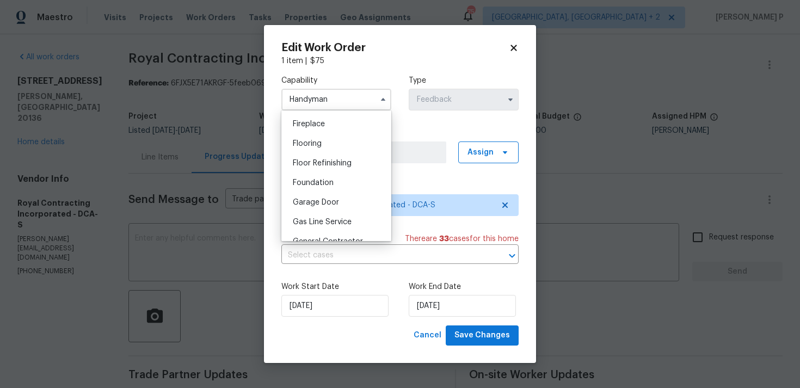
scroll to position [426, 0]
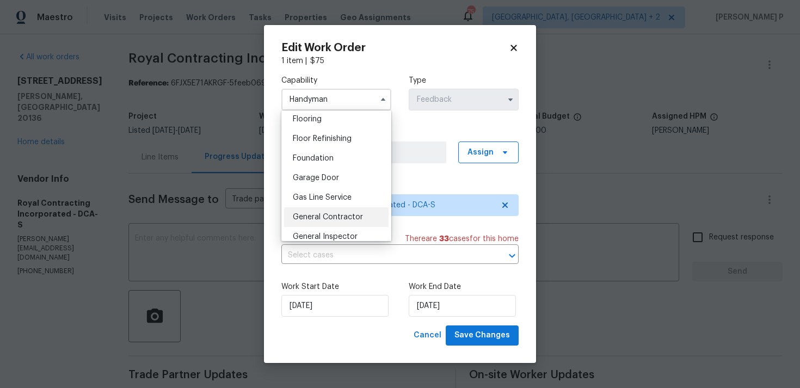
click at [317, 209] on div "General Contractor" at bounding box center [336, 217] width 105 height 20
type input "General Contractor"
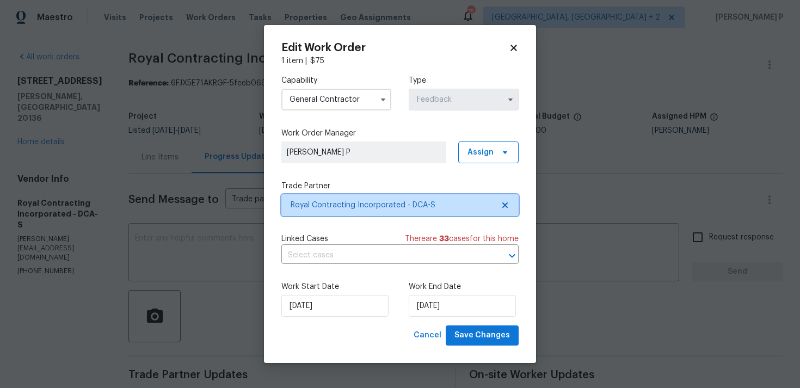
click at [339, 203] on span "Royal Contracting Incorporated - DCA-S" at bounding box center [392, 205] width 203 height 11
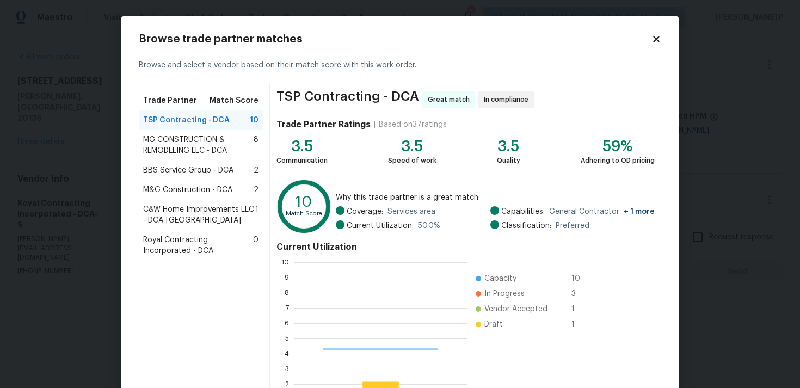
scroll to position [152, 173]
click at [657, 35] on icon at bounding box center [657, 39] width 10 height 10
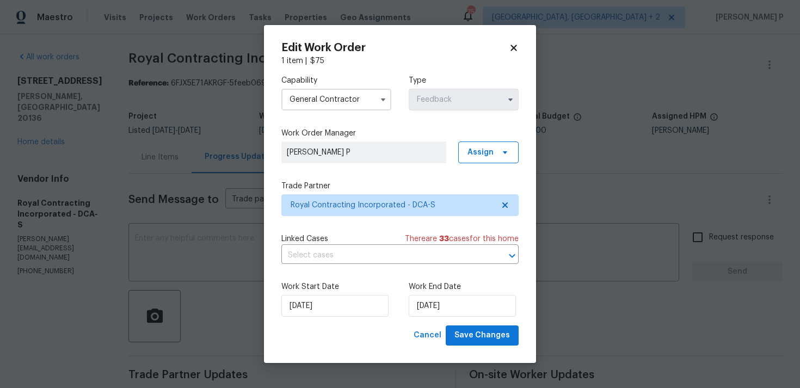
click at [515, 45] on icon at bounding box center [514, 48] width 6 height 6
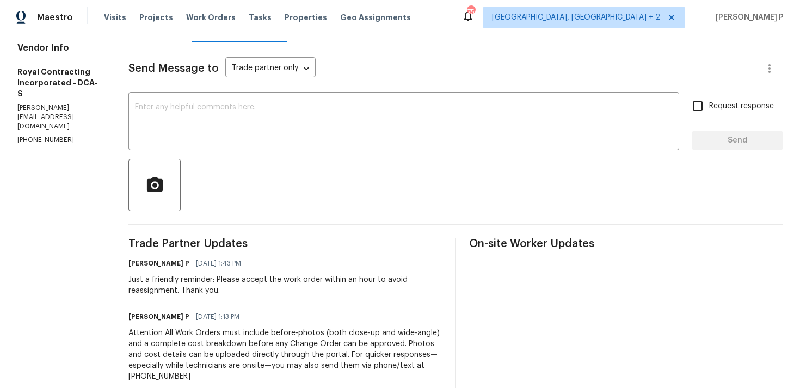
scroll to position [132, 0]
click at [157, 126] on textarea at bounding box center [404, 121] width 538 height 38
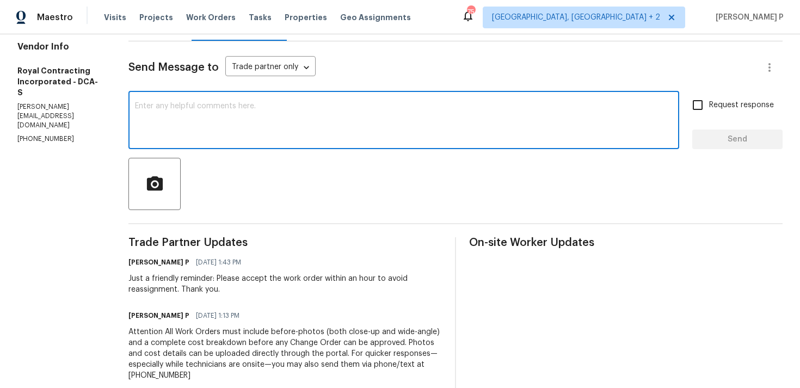
paste textarea "We regret to inform you that the work order has been reassigned as it was not a…"
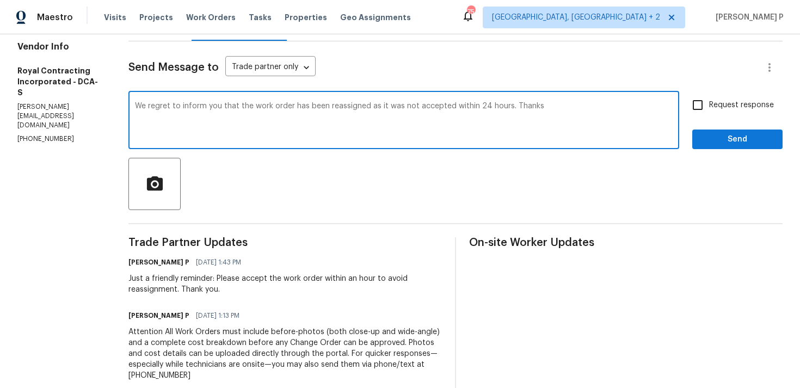
type textarea "We regret to inform you that the work order has been reassigned as it was not a…"
click at [701, 140] on button "Send" at bounding box center [737, 140] width 90 height 20
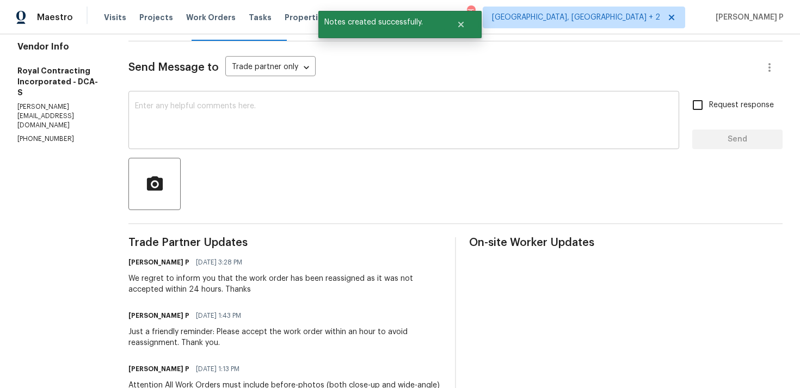
scroll to position [0, 0]
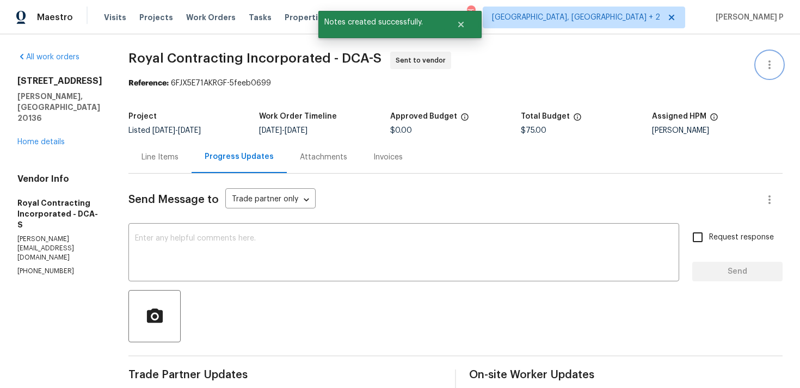
click at [769, 62] on icon "button" at bounding box center [770, 64] width 2 height 9
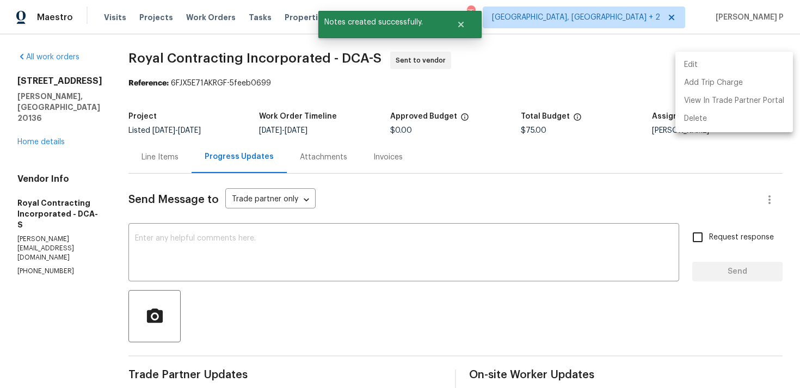
click at [690, 59] on li "Edit" at bounding box center [735, 65] width 118 height 18
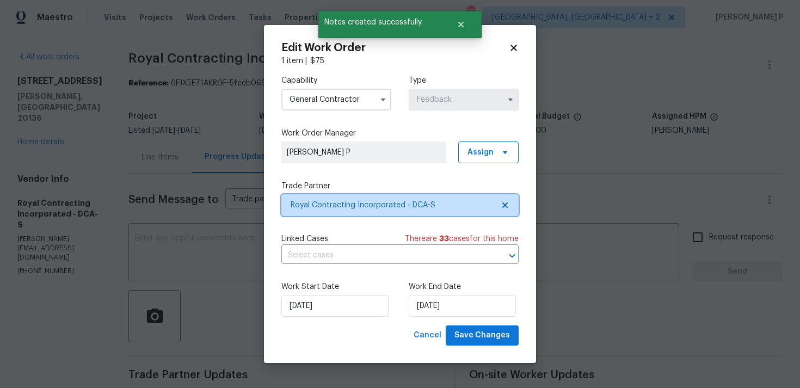
click at [348, 204] on span "Royal Contracting Incorporated - DCA-S" at bounding box center [392, 205] width 203 height 11
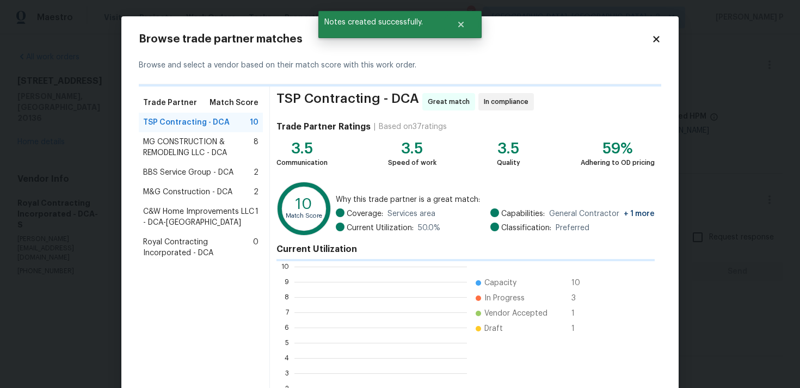
scroll to position [152, 173]
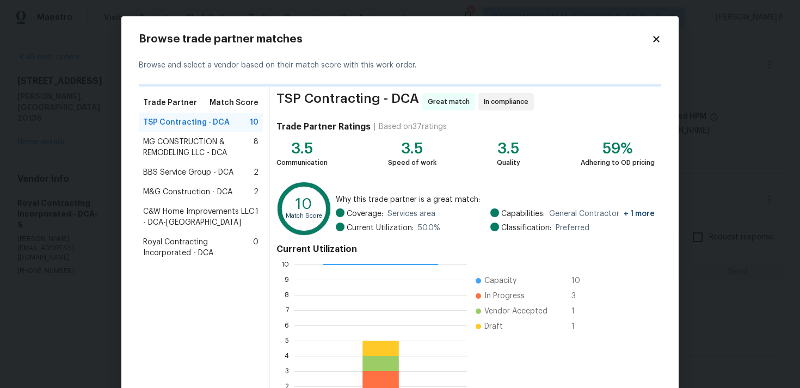
click at [175, 138] on span "MG CONSTRUCTION & REMODELING LLC - DCA" at bounding box center [198, 148] width 111 height 22
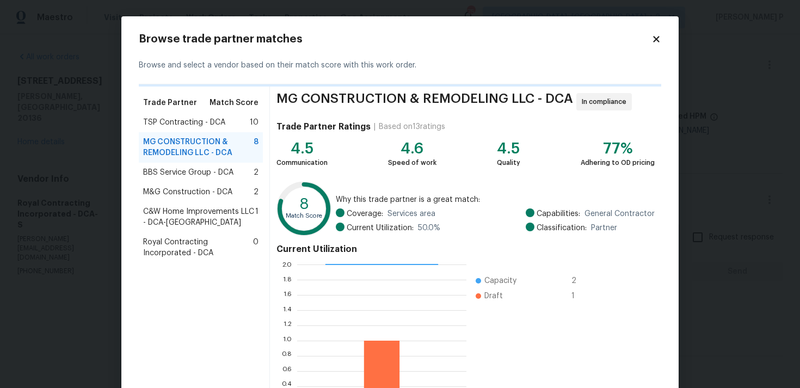
scroll to position [94, 0]
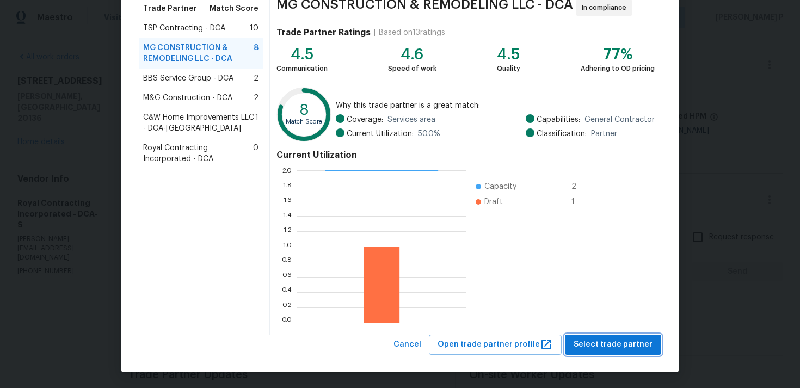
click at [600, 349] on span "Select trade partner" at bounding box center [613, 345] width 79 height 14
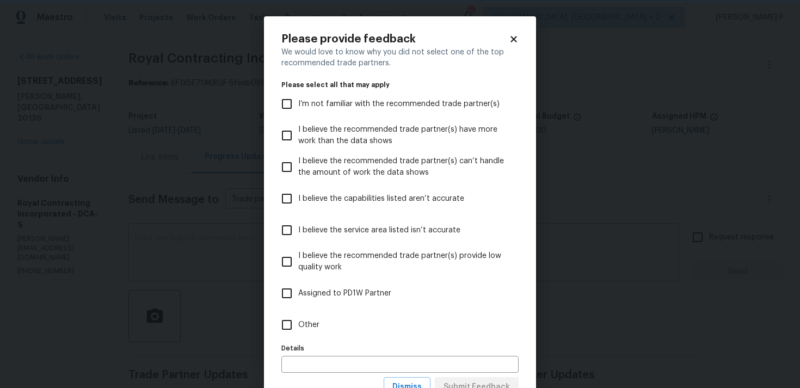
scroll to position [0, 0]
click at [306, 320] on span "Other" at bounding box center [308, 325] width 21 height 11
click at [298, 319] on input "Other" at bounding box center [286, 325] width 23 height 23
checkbox input "true"
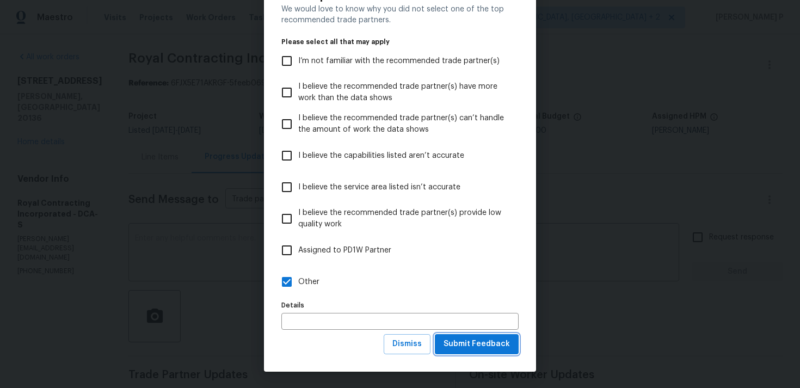
click at [491, 345] on span "Submit Feedback" at bounding box center [477, 345] width 66 height 14
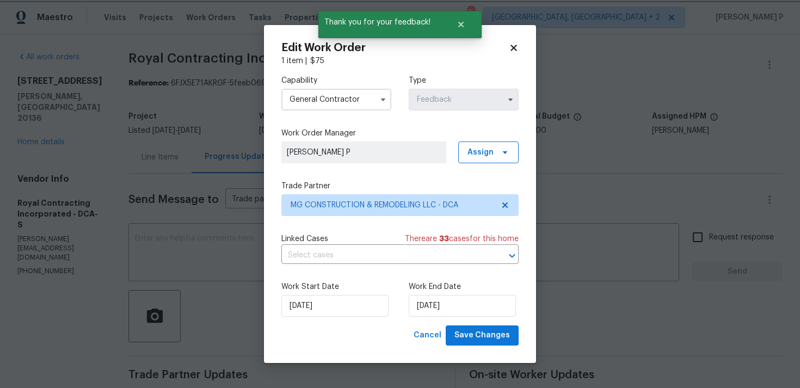
scroll to position [0, 0]
click at [489, 336] on span "Save Changes" at bounding box center [483, 336] width 56 height 14
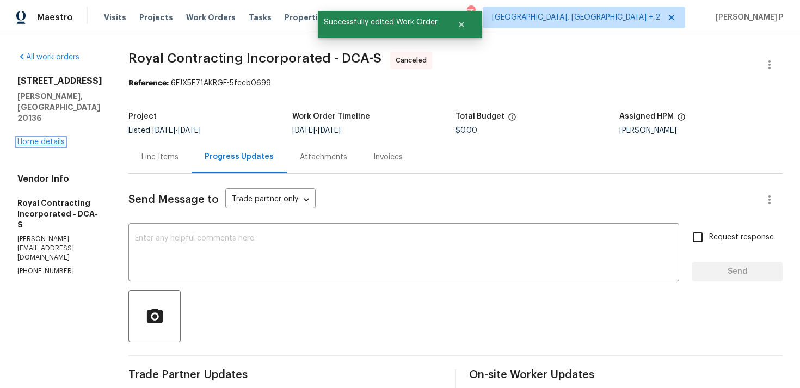
click at [37, 138] on link "Home details" at bounding box center [40, 142] width 47 height 8
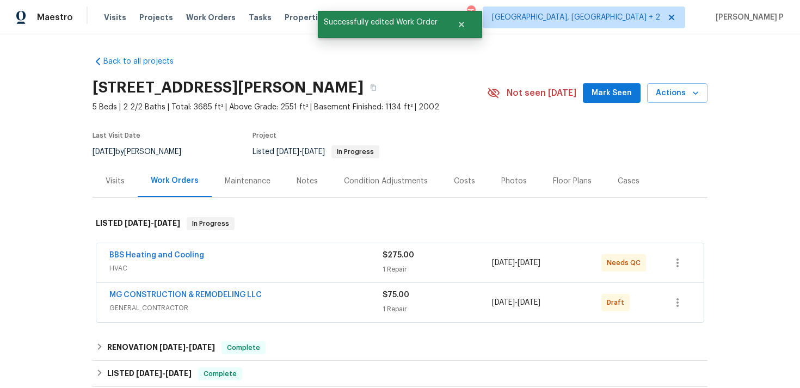
click at [151, 290] on span "MG CONSTRUCTION & REMODELING LLC" at bounding box center [185, 295] width 152 height 11
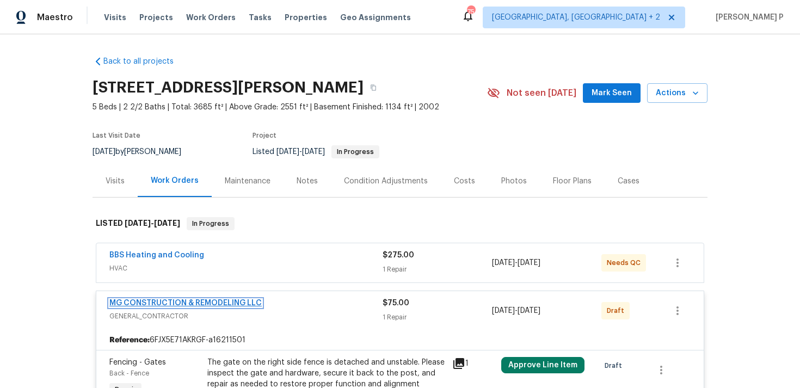
click at [197, 301] on link "MG CONSTRUCTION & REMODELING LLC" at bounding box center [185, 303] width 152 height 8
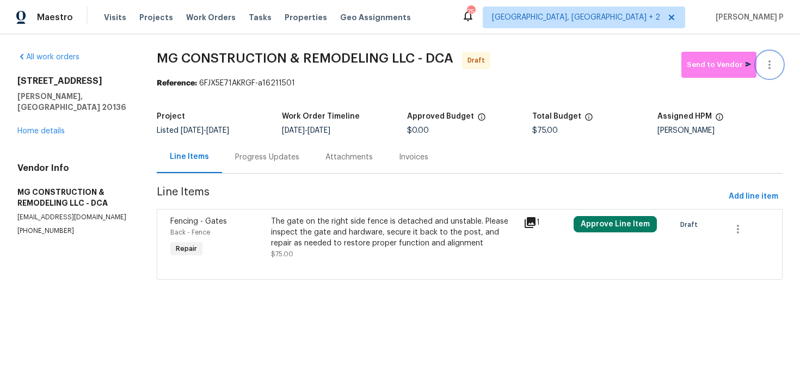
click at [771, 63] on icon "button" at bounding box center [769, 64] width 13 height 13
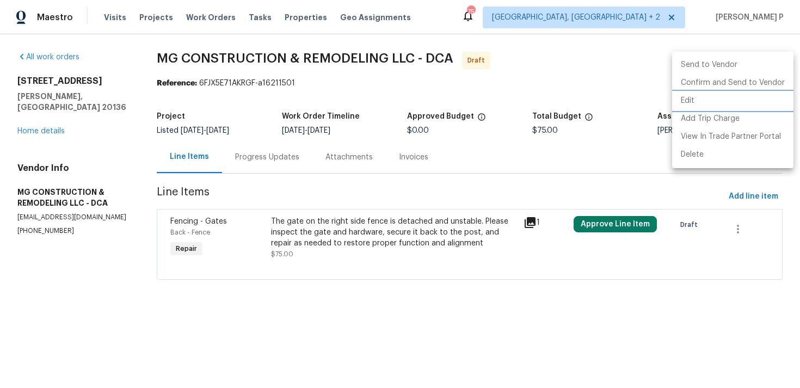
click at [709, 94] on li "Edit" at bounding box center [732, 101] width 121 height 18
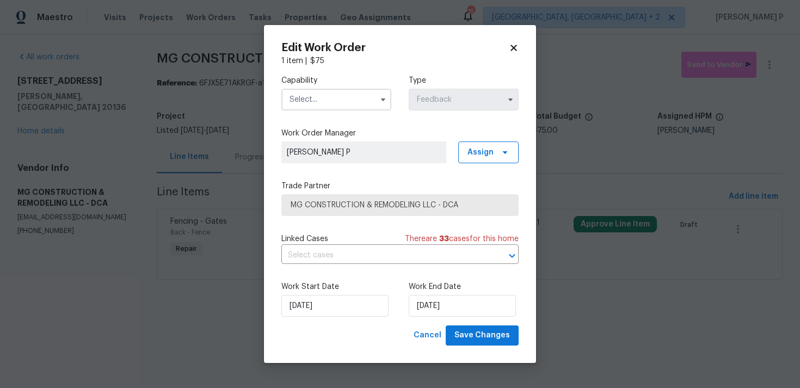
click at [348, 96] on input "text" at bounding box center [336, 100] width 110 height 22
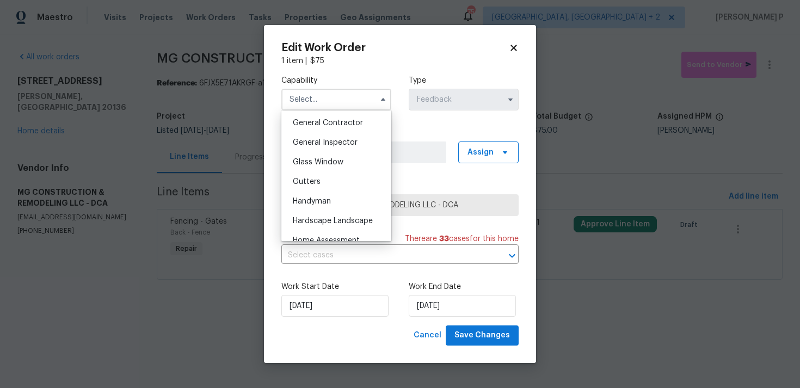
scroll to position [494, 0]
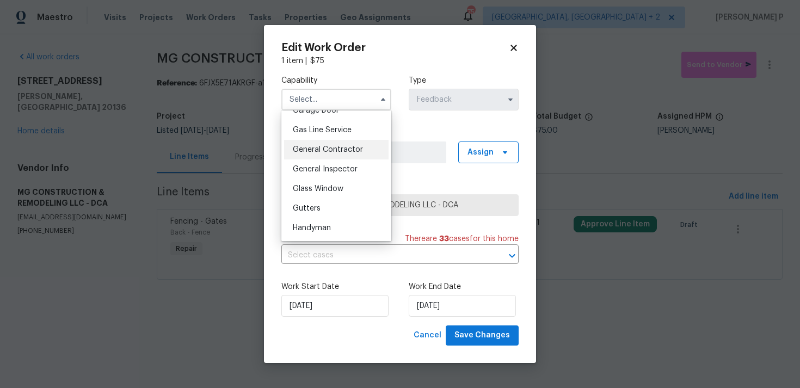
click at [334, 151] on span "General Contractor" at bounding box center [328, 150] width 70 height 8
type input "General Contractor"
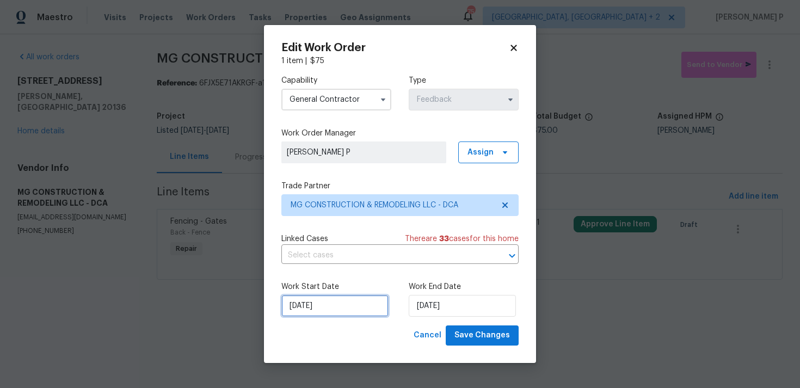
click at [373, 308] on input "03/09/2025" at bounding box center [334, 306] width 107 height 22
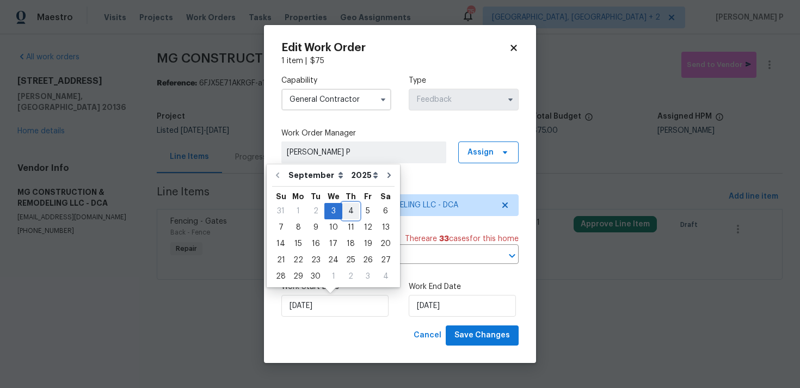
click at [350, 210] on div "4" at bounding box center [350, 211] width 17 height 15
type input "04/09/2025"
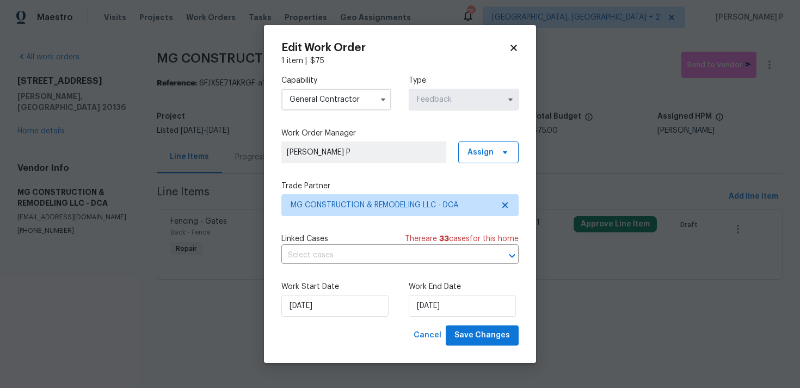
click at [459, 323] on div "Work Start Date 04/09/2025 Work End Date 05/09/2025" at bounding box center [399, 299] width 237 height 53
click at [457, 311] on input "05/09/2025" at bounding box center [462, 306] width 107 height 22
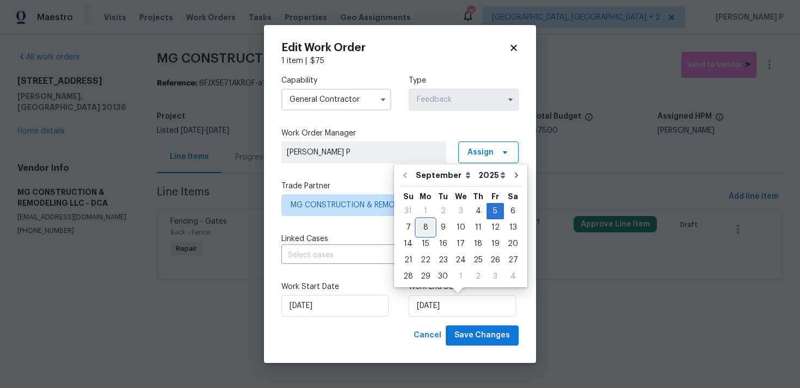
click at [425, 227] on div "8" at bounding box center [425, 227] width 17 height 15
type input "08/09/2025"
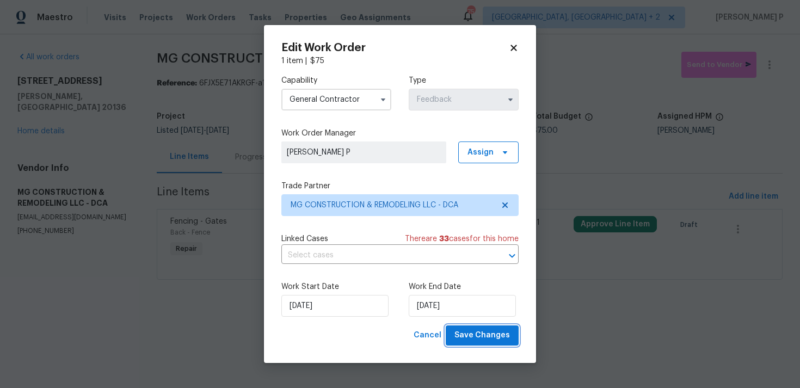
click at [490, 332] on span "Save Changes" at bounding box center [483, 336] width 56 height 14
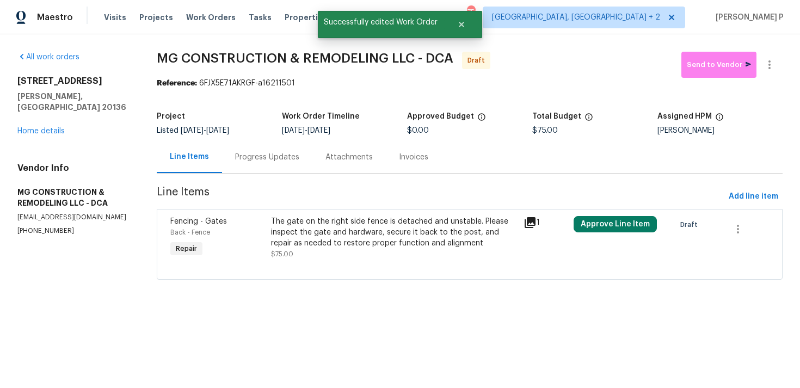
click at [299, 156] on div "Progress Updates" at bounding box center [267, 157] width 64 height 11
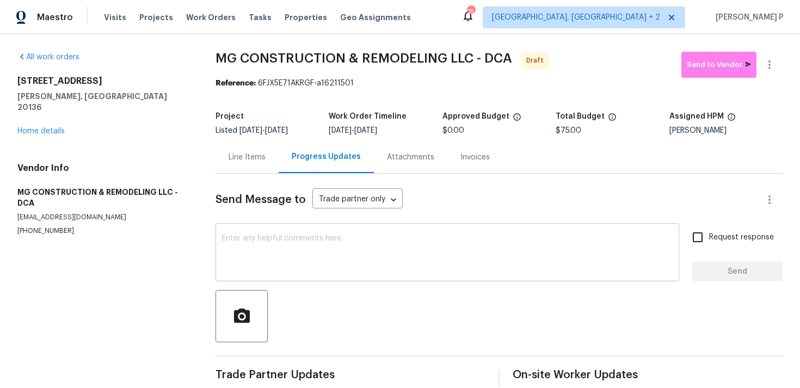
click at [296, 252] on textarea at bounding box center [447, 254] width 451 height 38
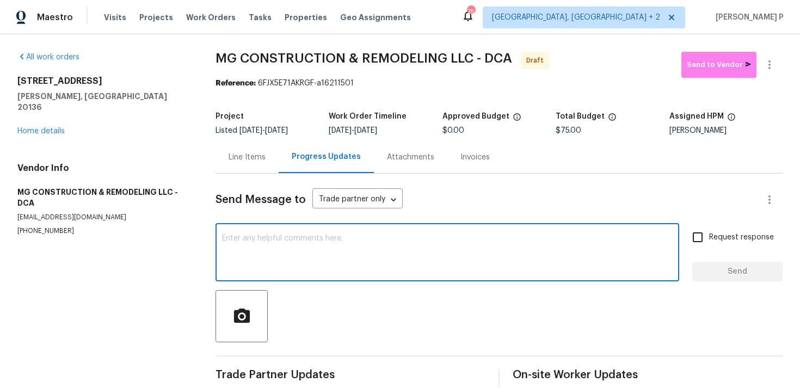
paste textarea "Hi, this is Ramyasri with Opendoor. I’m confirming you received the WO for the …"
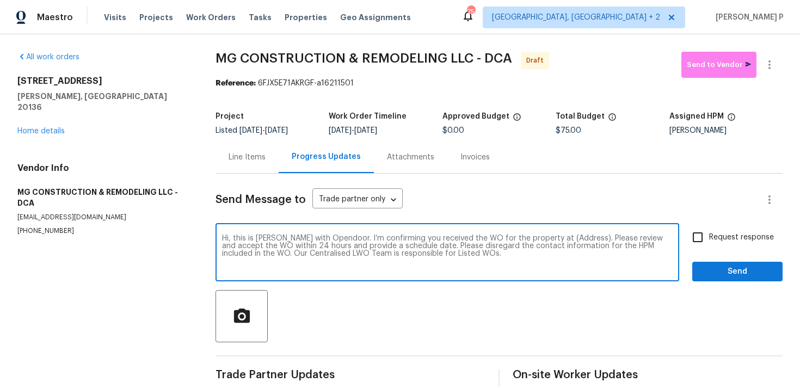
drag, startPoint x: 544, startPoint y: 239, endPoint x: 572, endPoint y: 238, distance: 27.2
click at [572, 238] on textarea "Hi, this is Ramyasri with Opendoor. I’m confirming you received the WO for the …" at bounding box center [447, 254] width 451 height 38
drag, startPoint x: 547, startPoint y: 238, endPoint x: 579, endPoint y: 238, distance: 32.7
click at [579, 238] on textarea "Hi, this is Ramyasri with Opendoor. I’m confirming you received the WO for the …" at bounding box center [447, 254] width 451 height 38
paste textarea "8637 Huddersfield Way, Bristow, VA 20136"
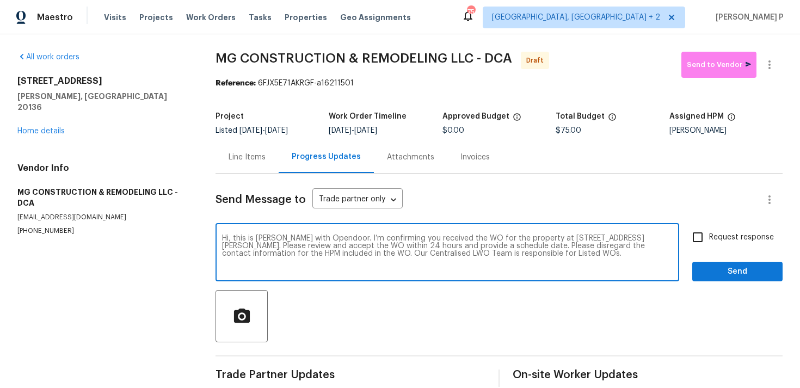
type textarea "Hi, this is Ramyasri with Opendoor. I’m confirming you received the WO for the …"
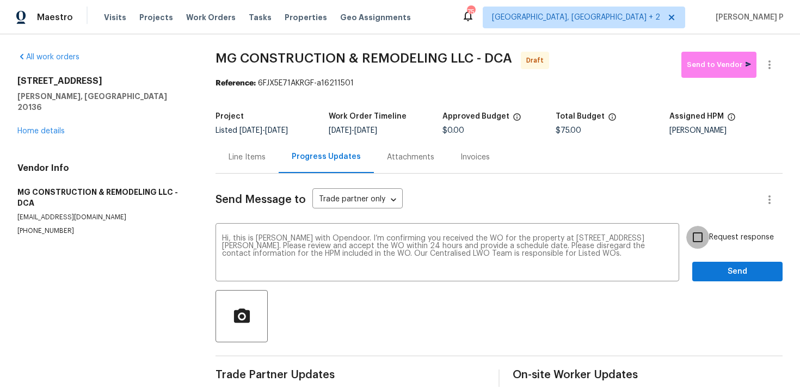
click at [703, 241] on input "Request response" at bounding box center [697, 237] width 23 height 23
checkbox input "true"
click at [710, 269] on span "Send" at bounding box center [737, 272] width 73 height 14
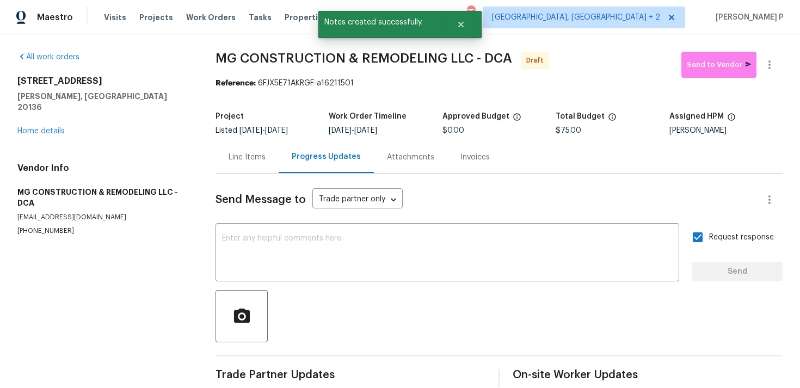
click at [460, 319] on div at bounding box center [499, 316] width 567 height 52
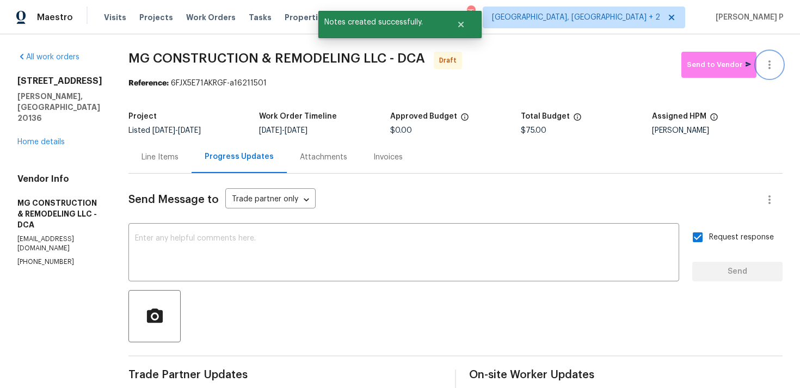
click at [771, 66] on icon "button" at bounding box center [769, 64] width 13 height 13
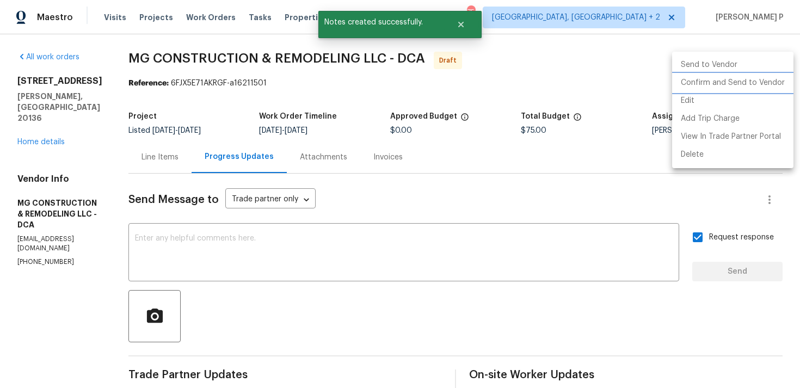
click at [719, 77] on li "Confirm and Send to Vendor" at bounding box center [732, 83] width 121 height 18
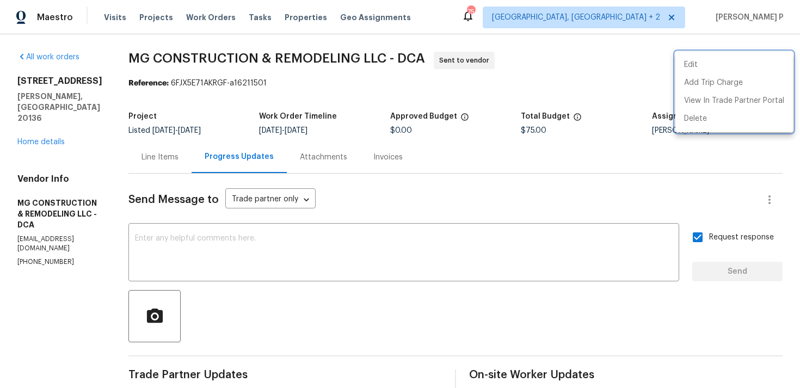
click at [328, 308] on div at bounding box center [400, 194] width 800 height 388
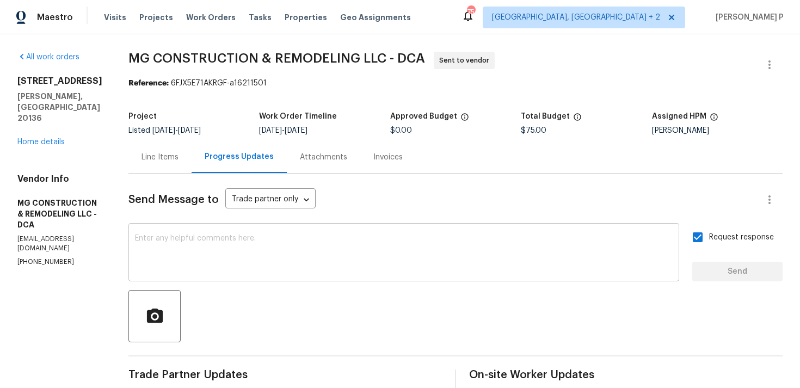
click at [341, 231] on div "x ​" at bounding box center [403, 254] width 551 height 56
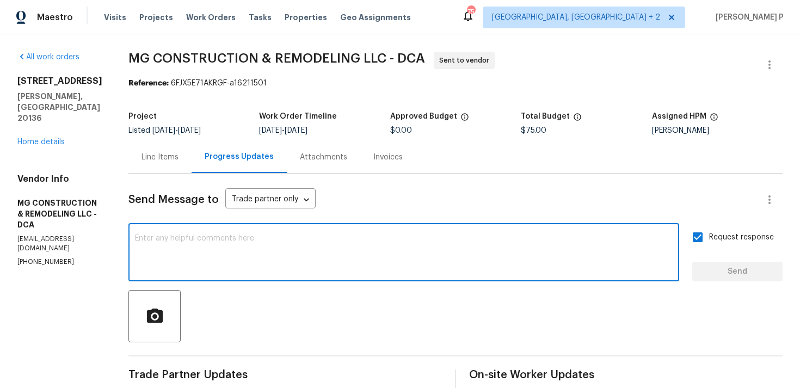
paste textarea "Attention All Work Orders must include before-photos (both close-up and wide-an…"
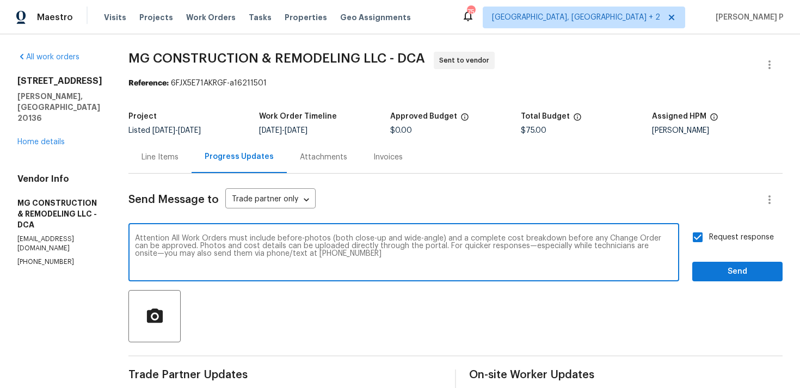
type textarea "Attention All Work Orders must include before-photos (both close-up and wide-an…"
click at [727, 277] on span "Send" at bounding box center [737, 272] width 73 height 14
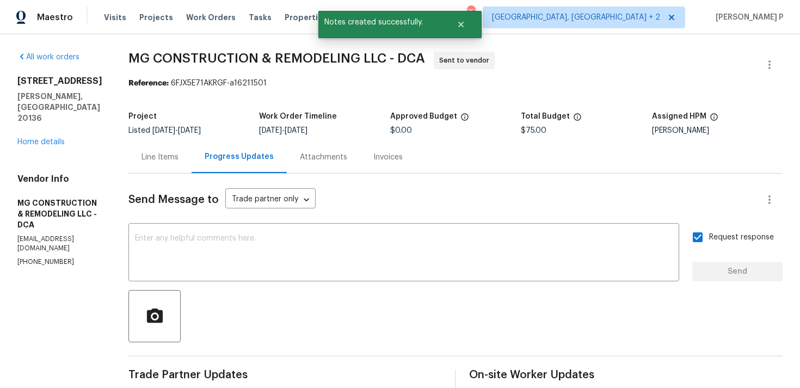
click at [322, 302] on div at bounding box center [455, 316] width 654 height 52
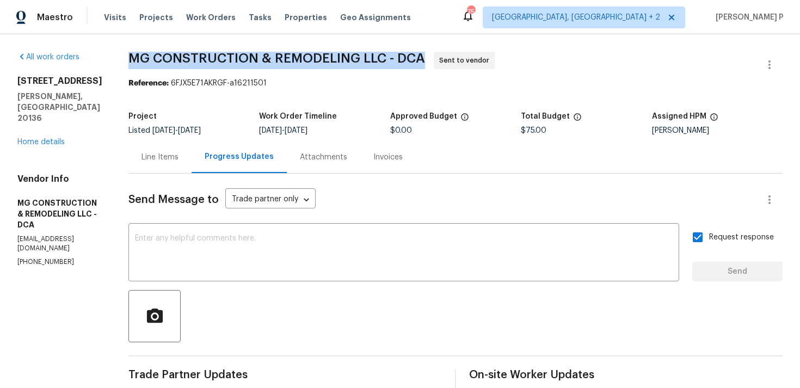
drag, startPoint x: 173, startPoint y: 60, endPoint x: 470, endPoint y: 60, distance: 297.8
click at [470, 60] on div "All work orders 8637 Huddersfield Way Bristow, VA 20136 Home details Vendor Inf…" at bounding box center [400, 305] width 800 height 542
copy span "MG CONSTRUCTION & REMODELING LLC - DCA"
click at [236, 113] on div "Project" at bounding box center [193, 120] width 131 height 14
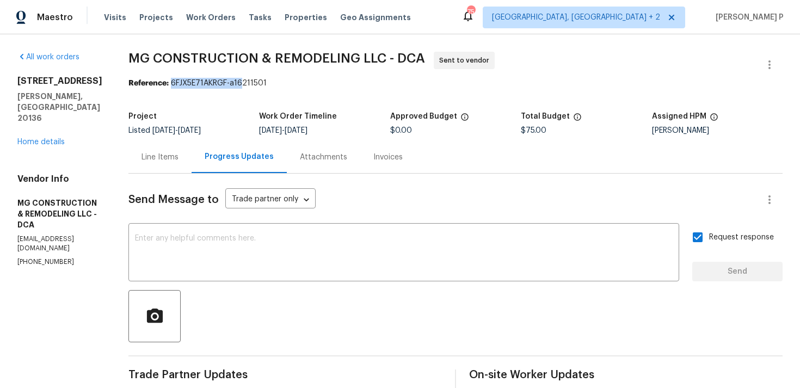
drag, startPoint x: 217, startPoint y: 82, endPoint x: 379, endPoint y: 82, distance: 162.8
click at [373, 82] on div "Reference: 6FJX5E71AKRGF-a16211501" at bounding box center [455, 83] width 654 height 11
copy div "6FJX5E71AKRGF-a16211501"
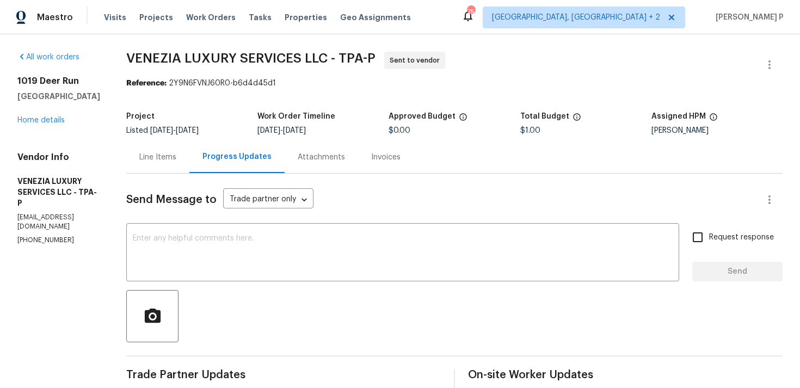
click at [187, 148] on div "Line Items" at bounding box center [157, 157] width 63 height 32
